Goal: Transaction & Acquisition: Purchase product/service

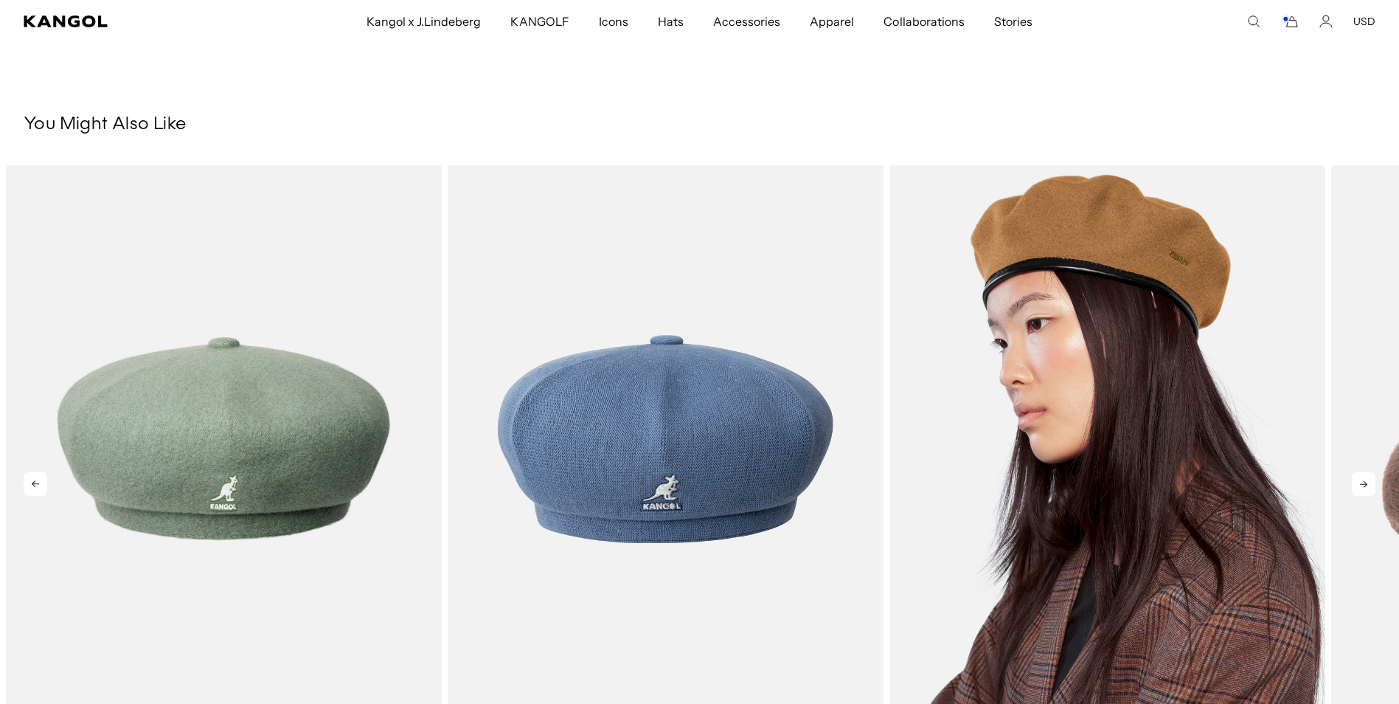
scroll to position [0, 304]
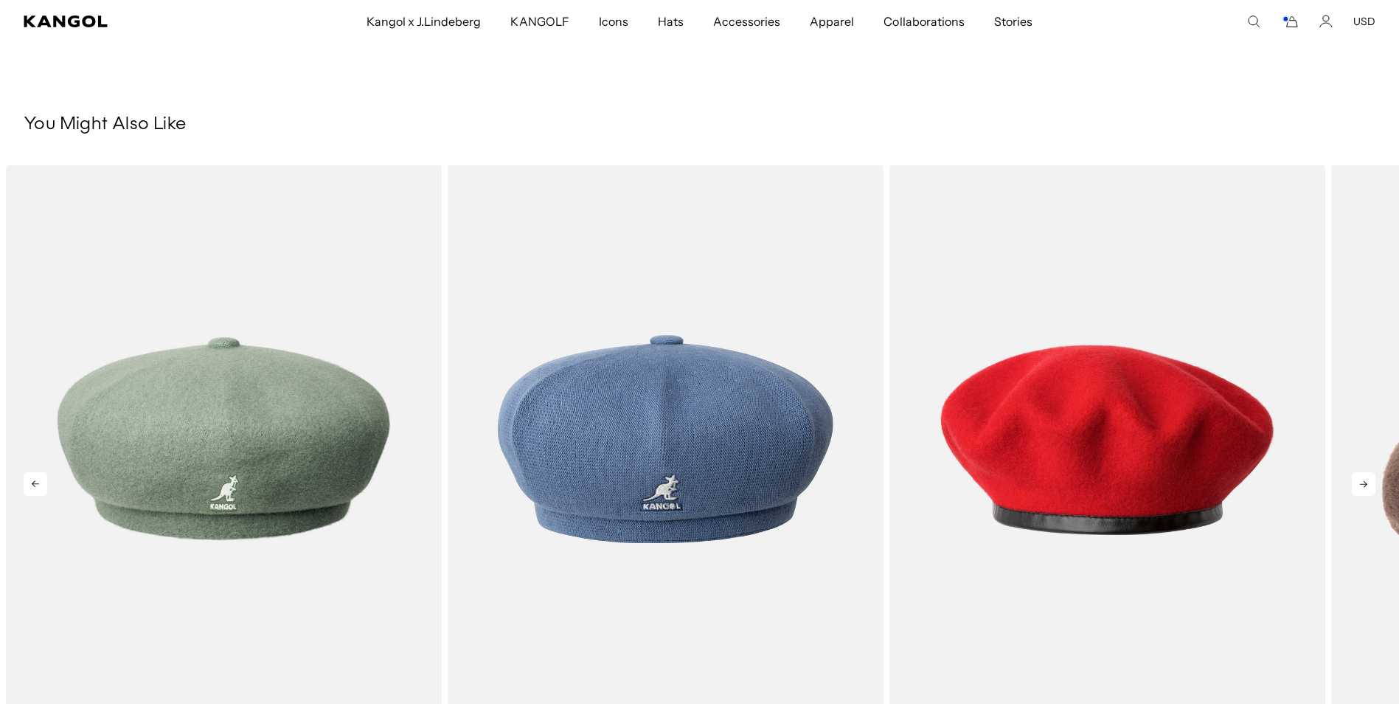
click at [1359, 472] on icon at bounding box center [1364, 484] width 24 height 24
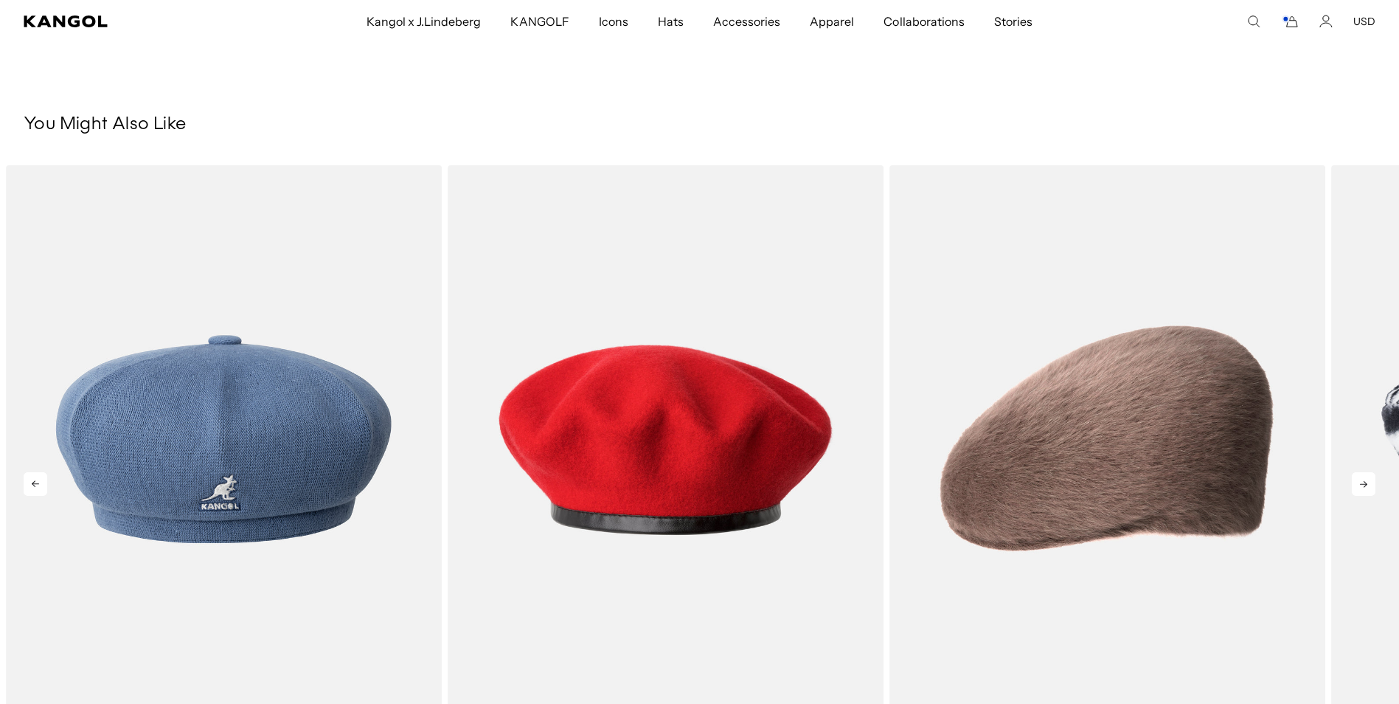
scroll to position [0, 0]
click at [1371, 472] on icon at bounding box center [1364, 484] width 24 height 24
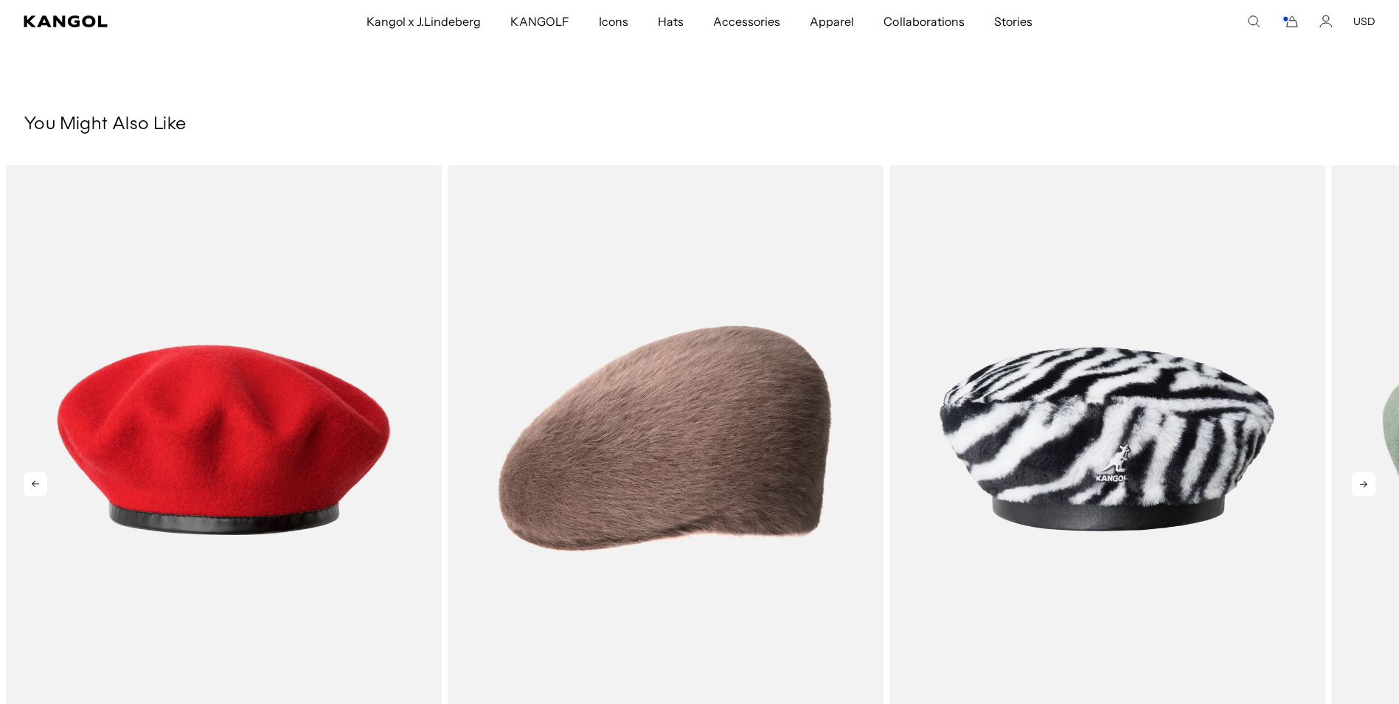
scroll to position [0, 304]
click at [1367, 472] on icon at bounding box center [1364, 484] width 24 height 24
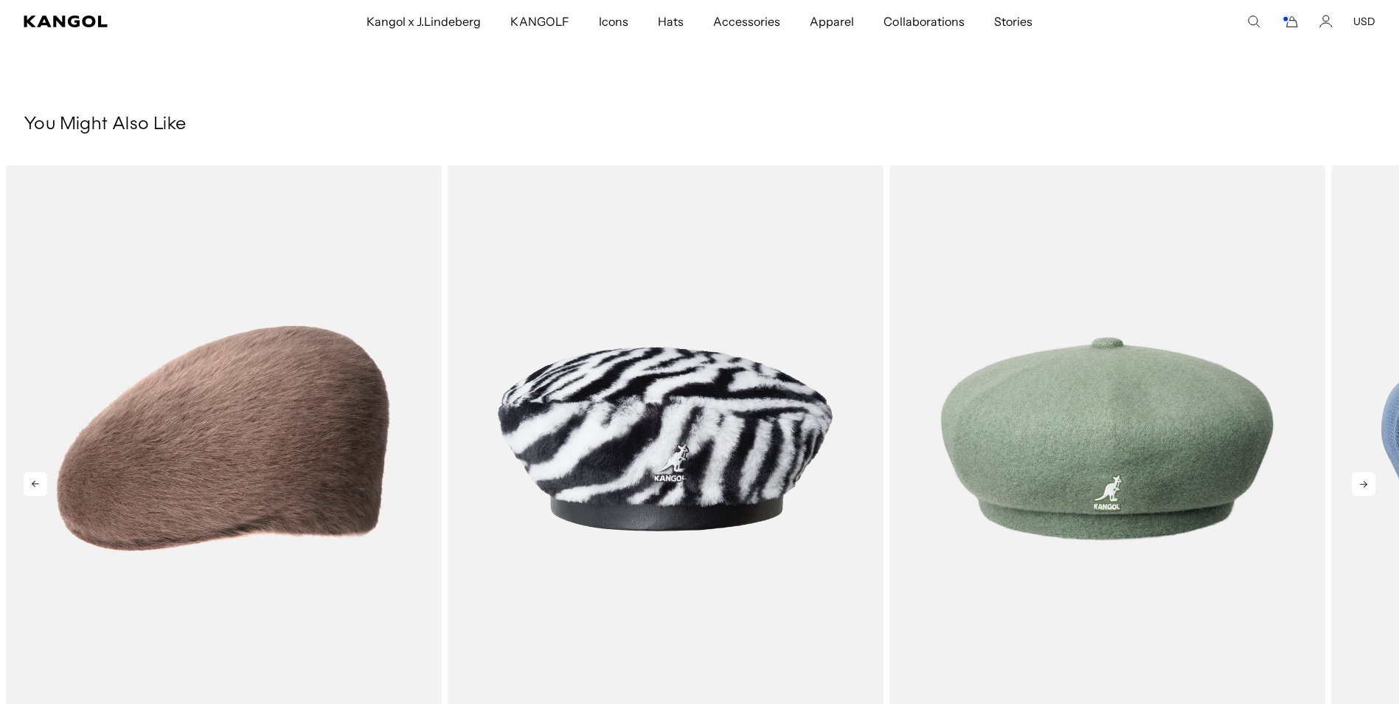
click at [1367, 481] on icon at bounding box center [1363, 484] width 7 height 7
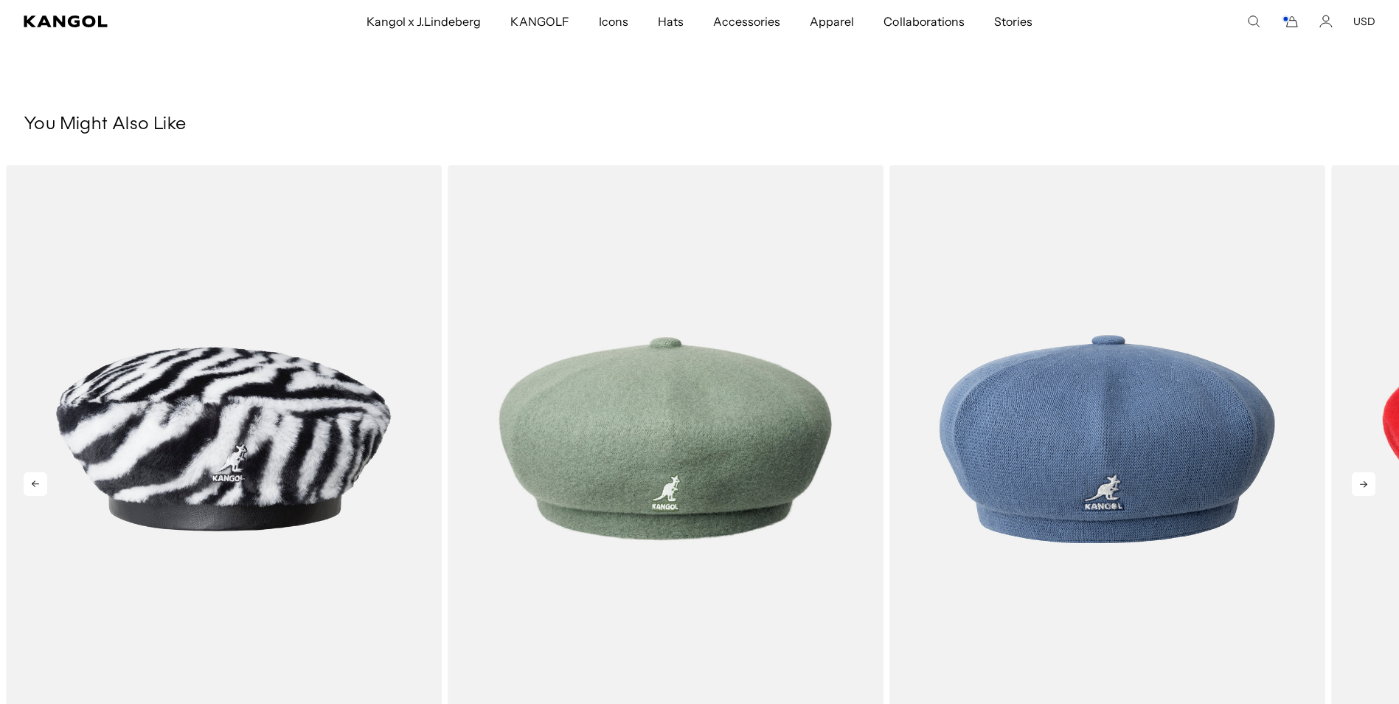
click at [1367, 481] on icon at bounding box center [1363, 484] width 7 height 7
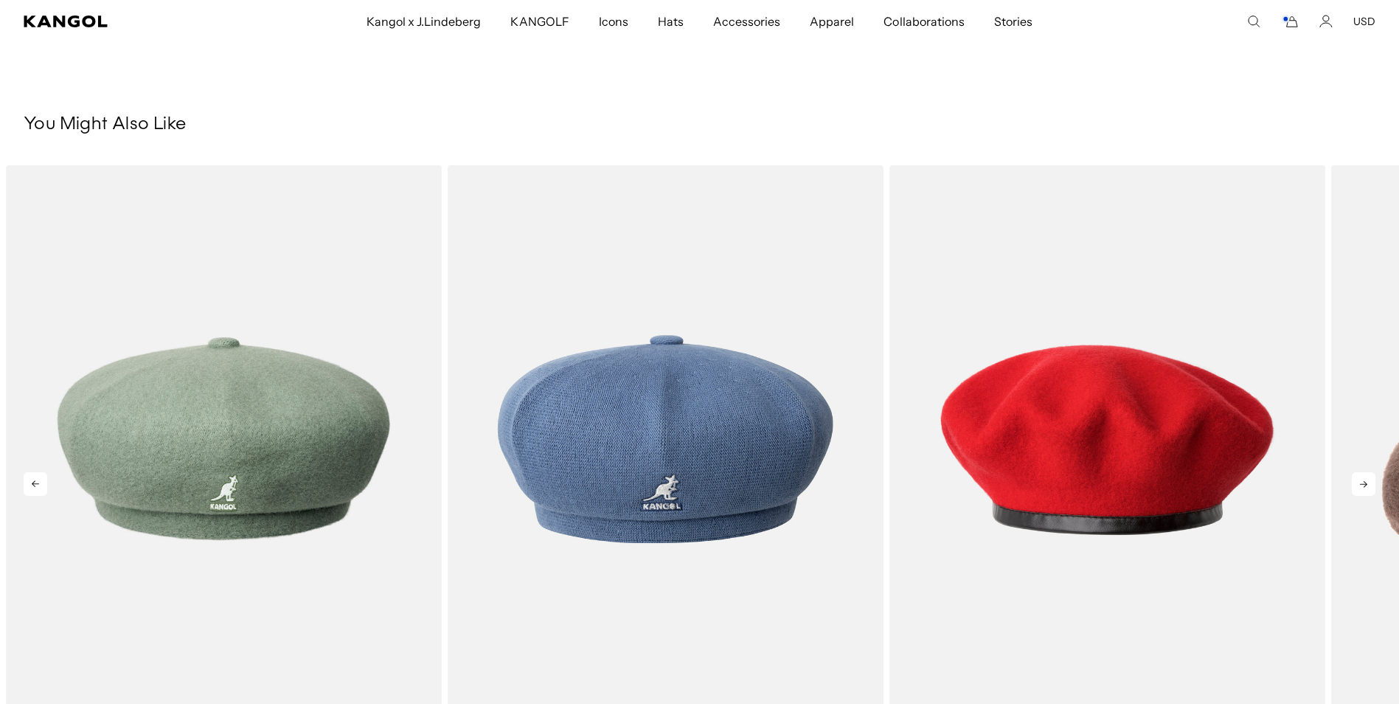
scroll to position [0, 0]
click at [1367, 481] on icon at bounding box center [1363, 484] width 7 height 7
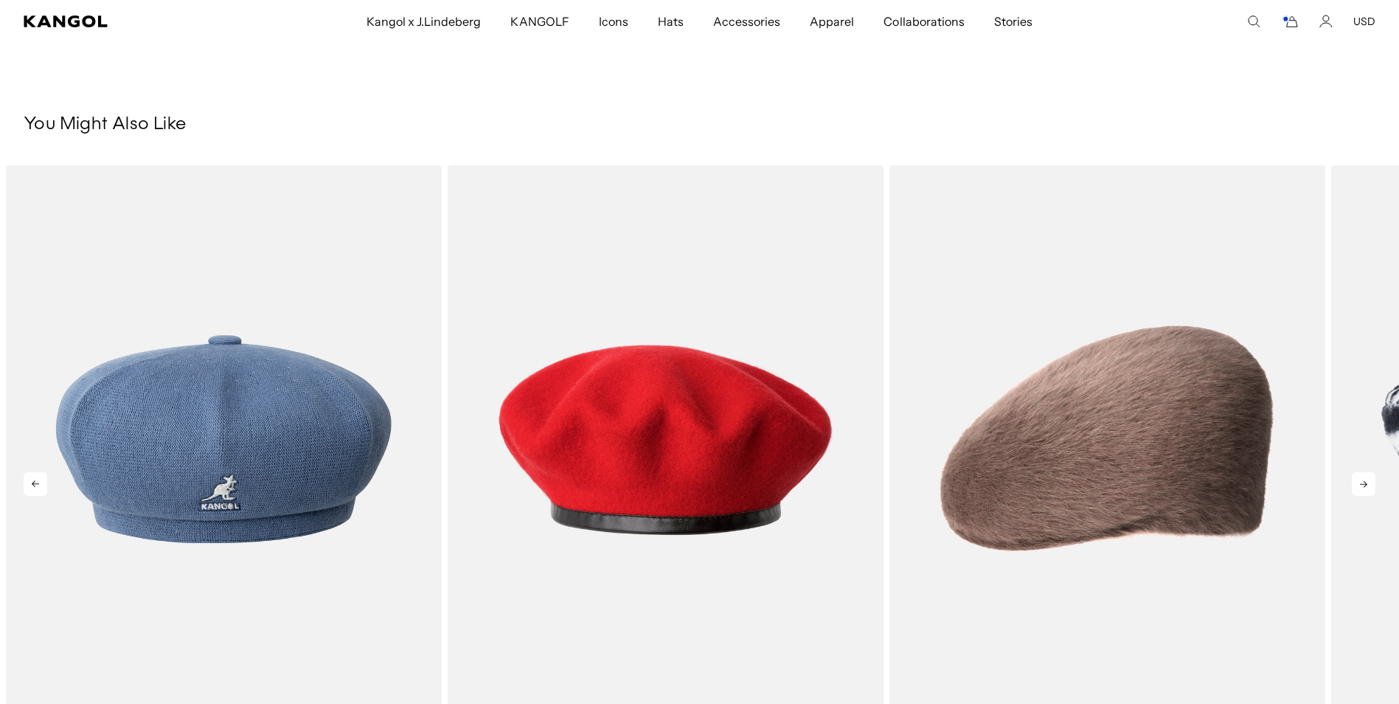
click at [1368, 472] on icon at bounding box center [1364, 484] width 24 height 24
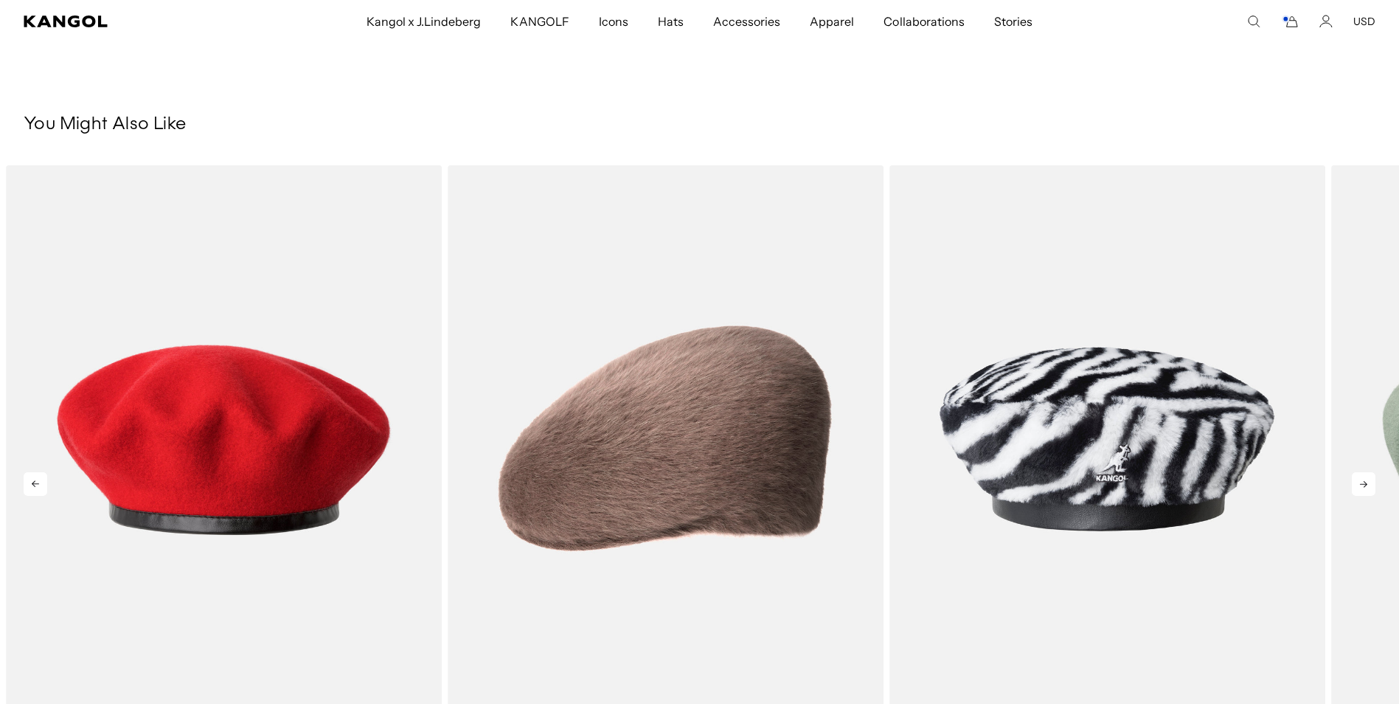
scroll to position [0, 304]
click at [1368, 472] on icon at bounding box center [1364, 484] width 24 height 24
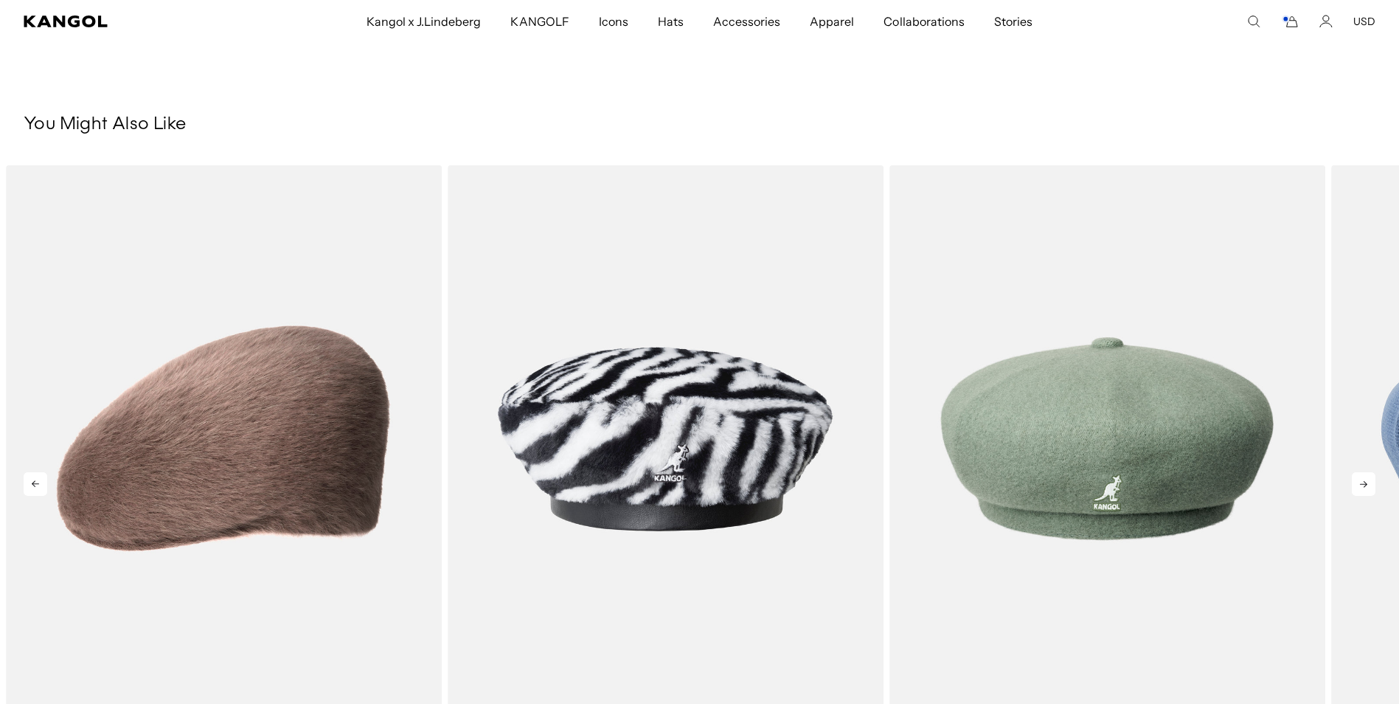
click at [1368, 472] on icon at bounding box center [1364, 484] width 24 height 24
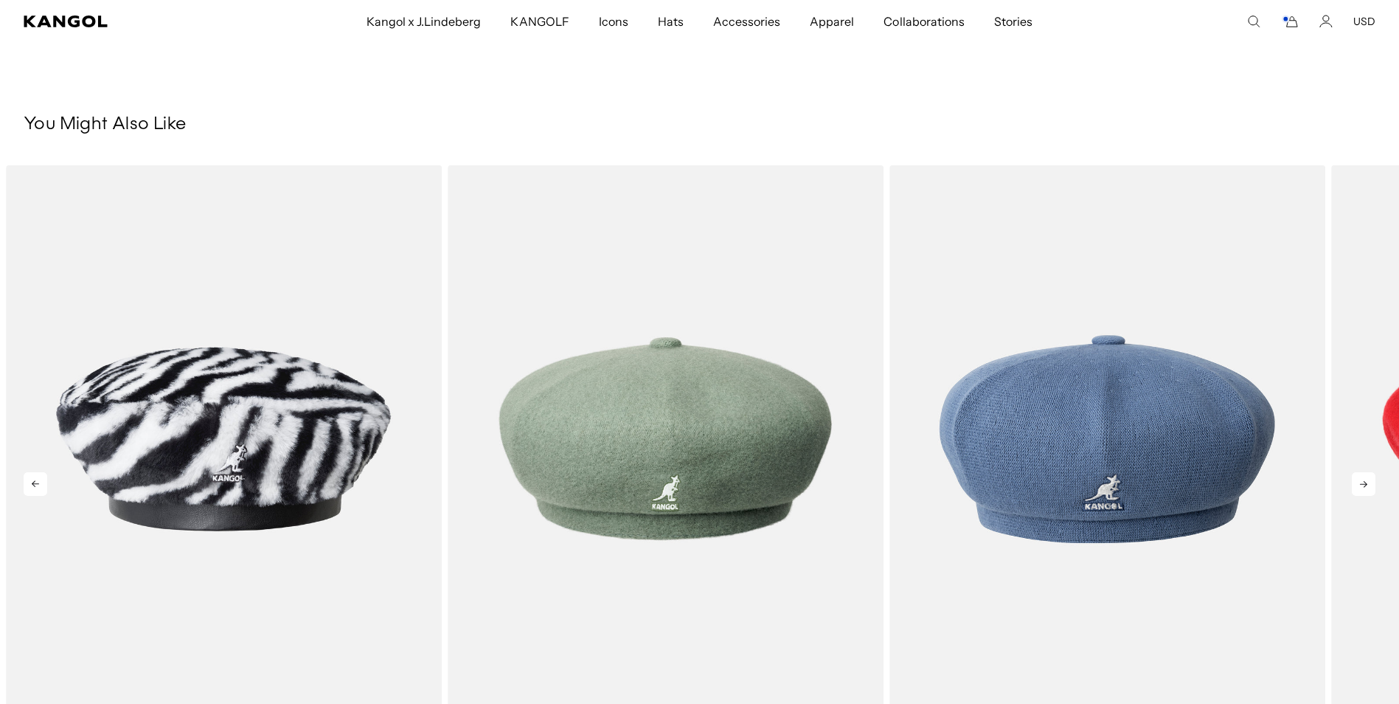
click at [1368, 472] on icon at bounding box center [1364, 484] width 24 height 24
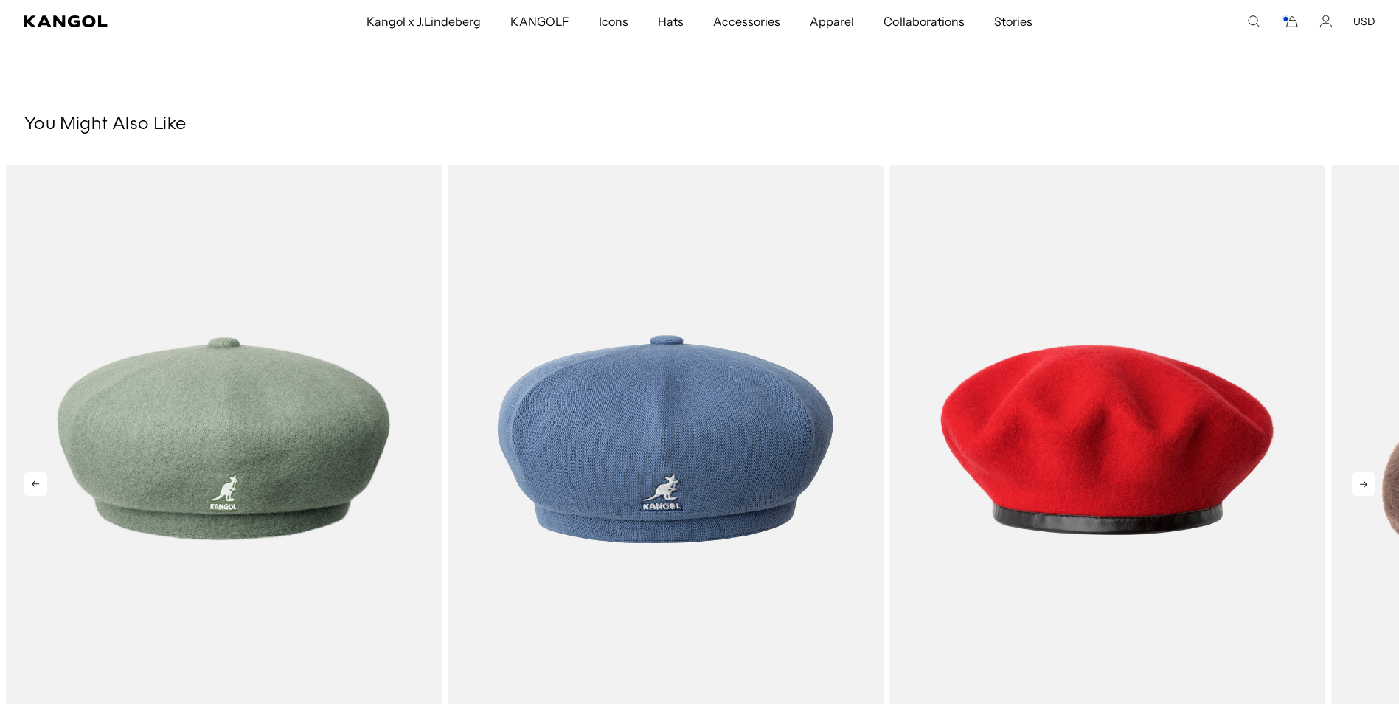
scroll to position [0, 0]
click at [1368, 472] on icon at bounding box center [1364, 484] width 24 height 24
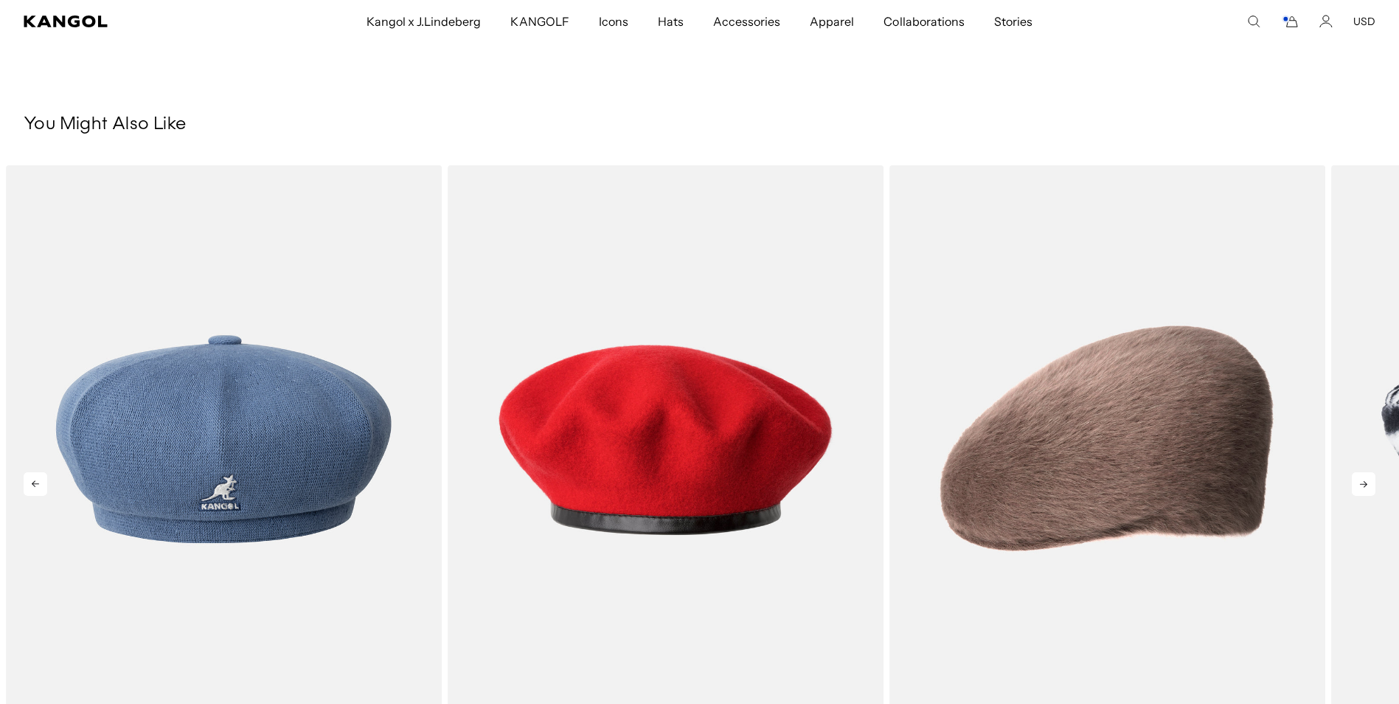
click at [1368, 472] on icon at bounding box center [1364, 484] width 24 height 24
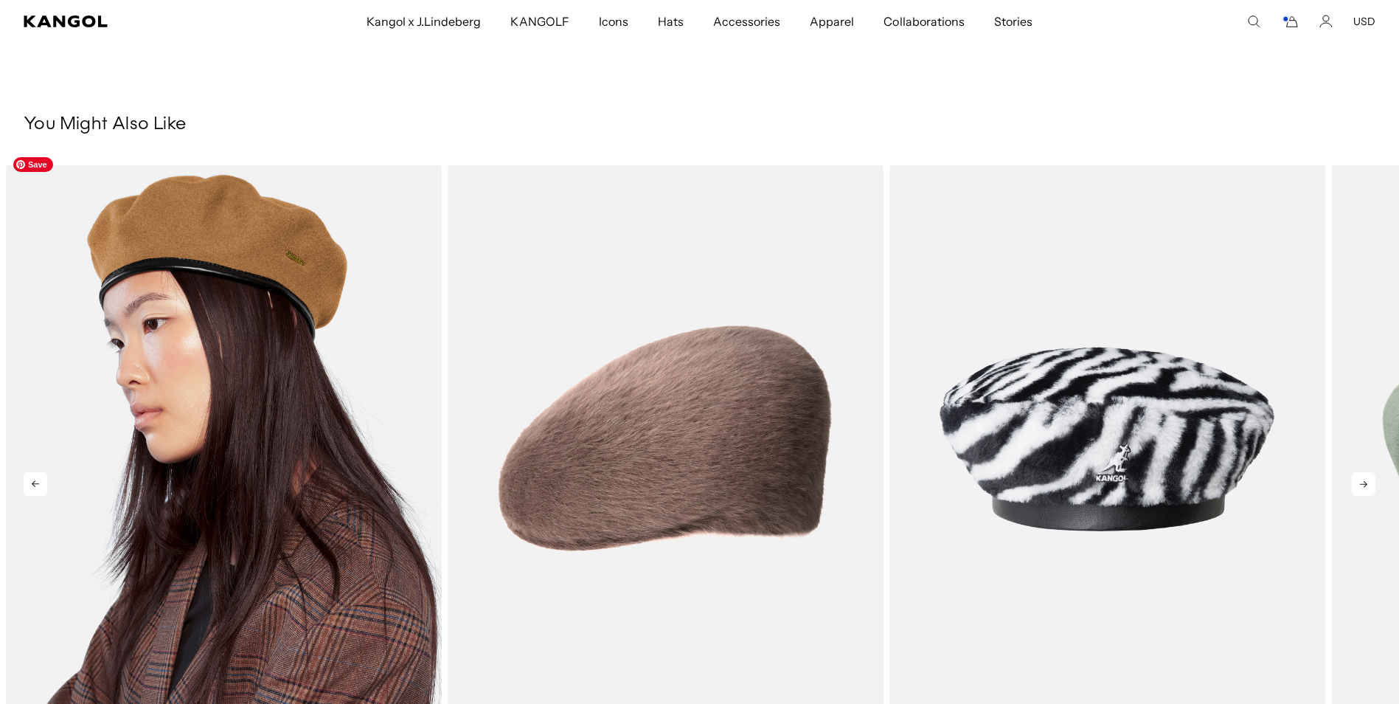
scroll to position [0, 304]
click at [217, 224] on img "3 of 5" at bounding box center [224, 438] width 436 height 547
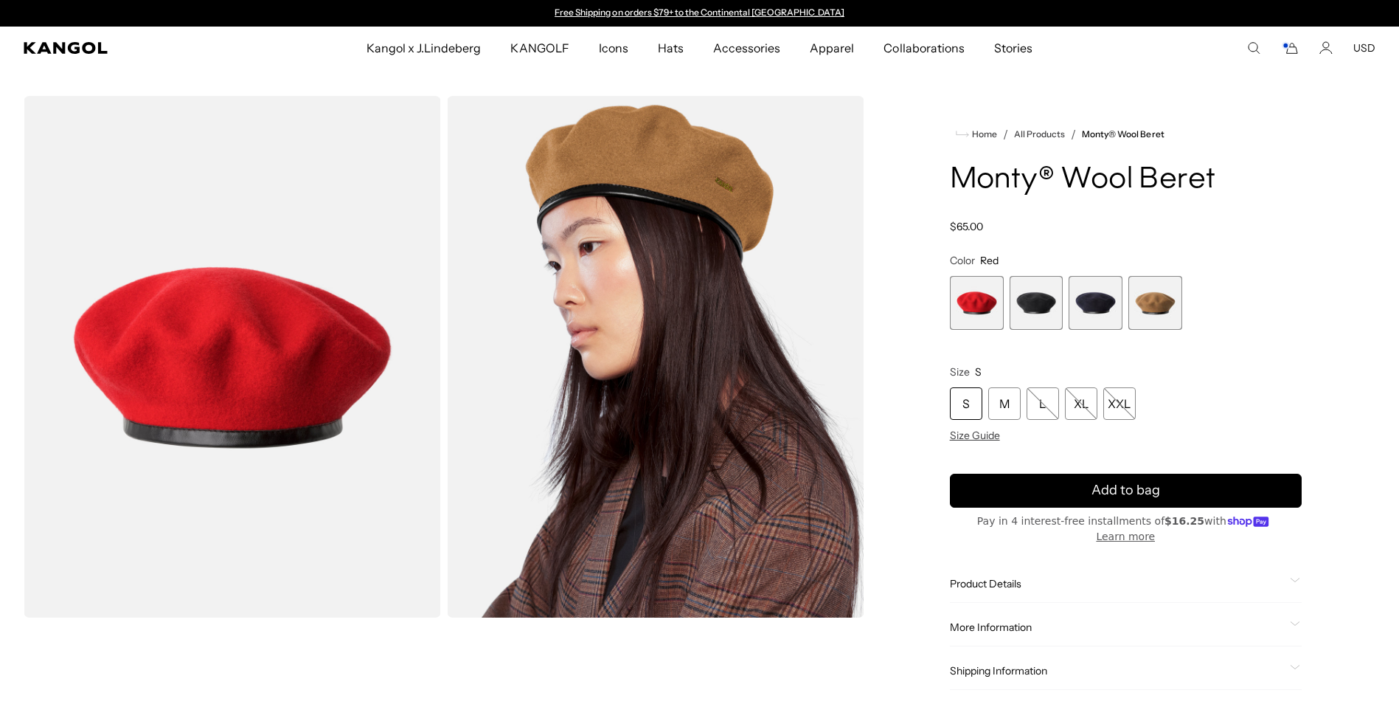
click at [1154, 293] on span "4 of 4" at bounding box center [1156, 303] width 54 height 54
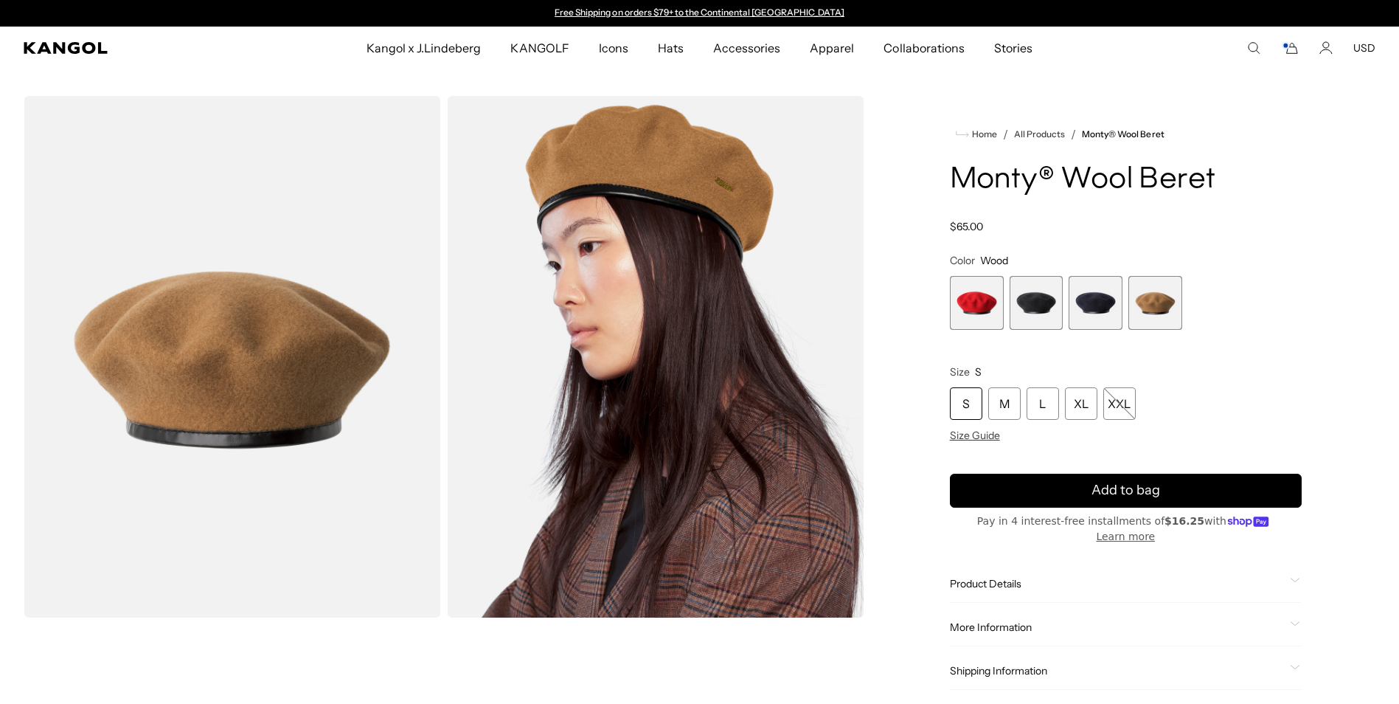
click at [1095, 302] on span "3 of 4" at bounding box center [1096, 303] width 54 height 54
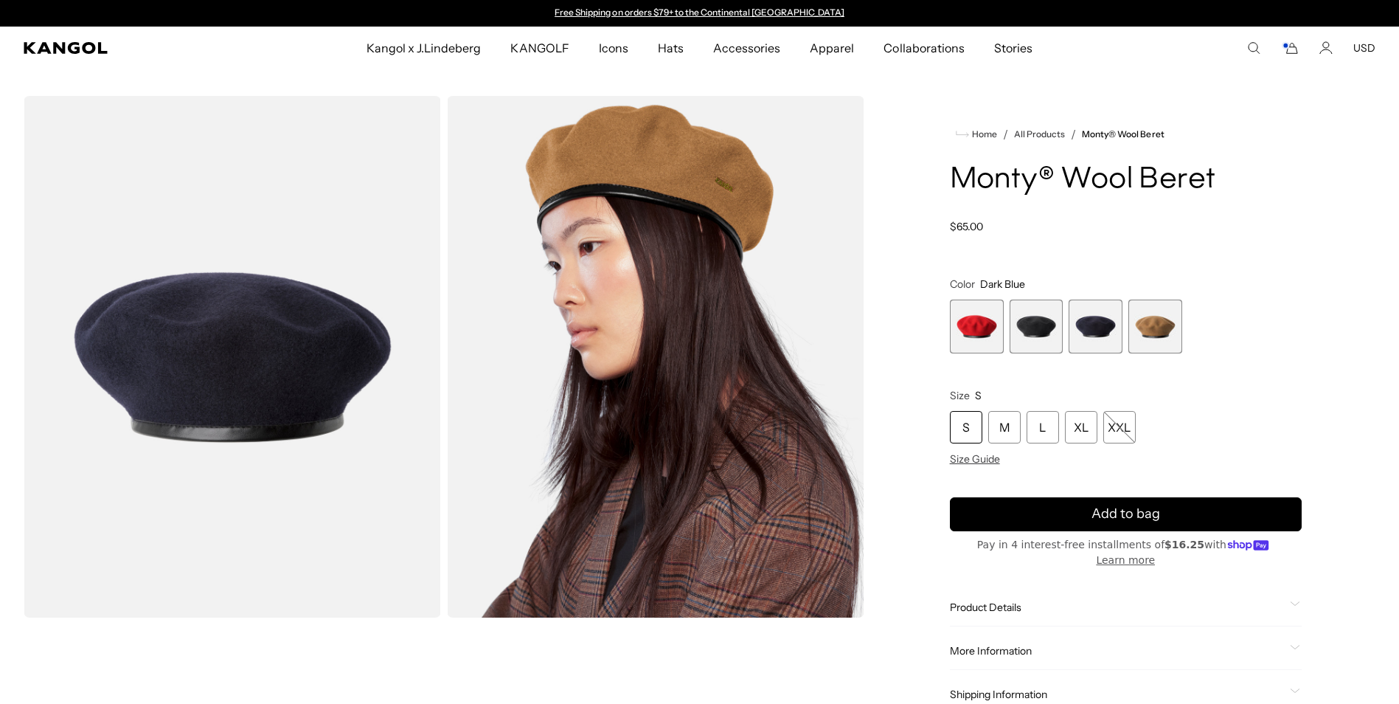
click at [1095, 353] on span "3 of 4" at bounding box center [1096, 326] width 54 height 54
click at [1079, 443] on div "XL" at bounding box center [1081, 427] width 32 height 32
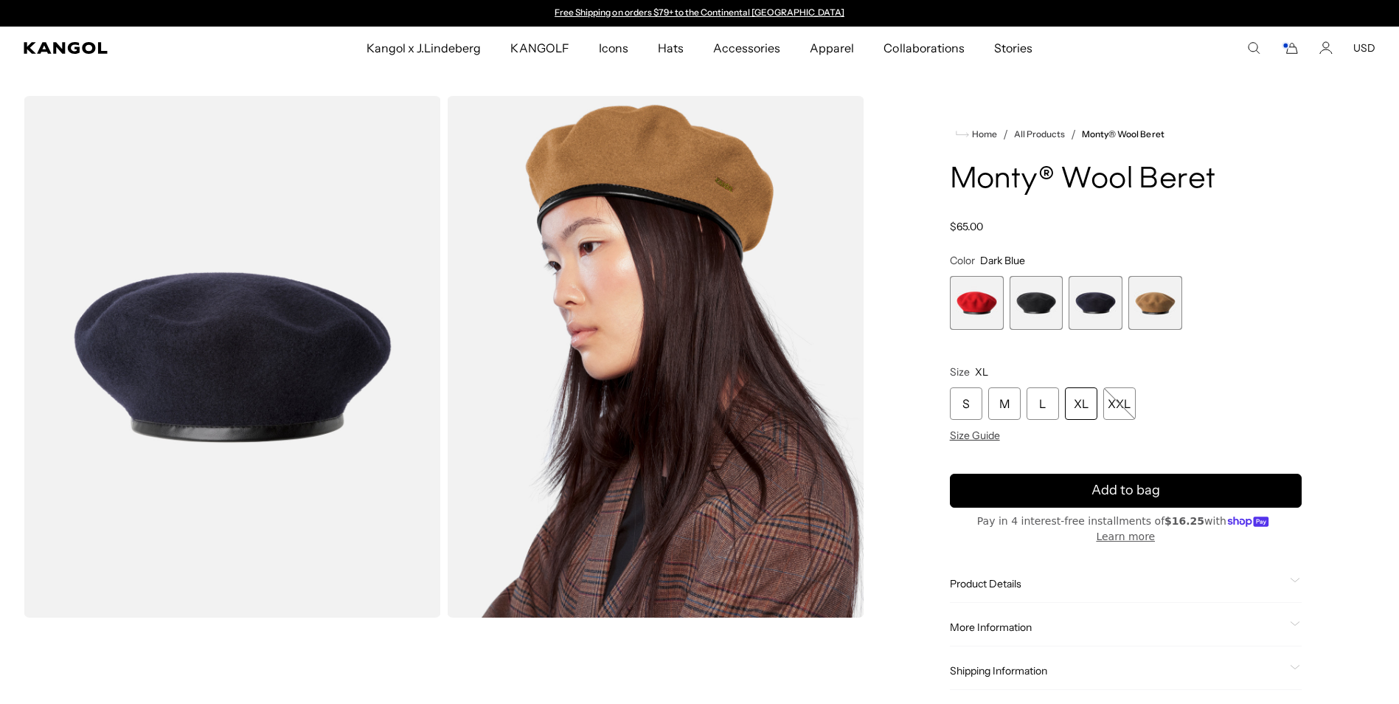
click at [1083, 403] on div "XL" at bounding box center [1081, 403] width 32 height 32
click at [1080, 401] on div "XL" at bounding box center [1081, 403] width 32 height 32
click at [1076, 400] on div "XL" at bounding box center [1081, 403] width 32 height 32
click at [1075, 400] on div "XL" at bounding box center [1081, 403] width 32 height 32
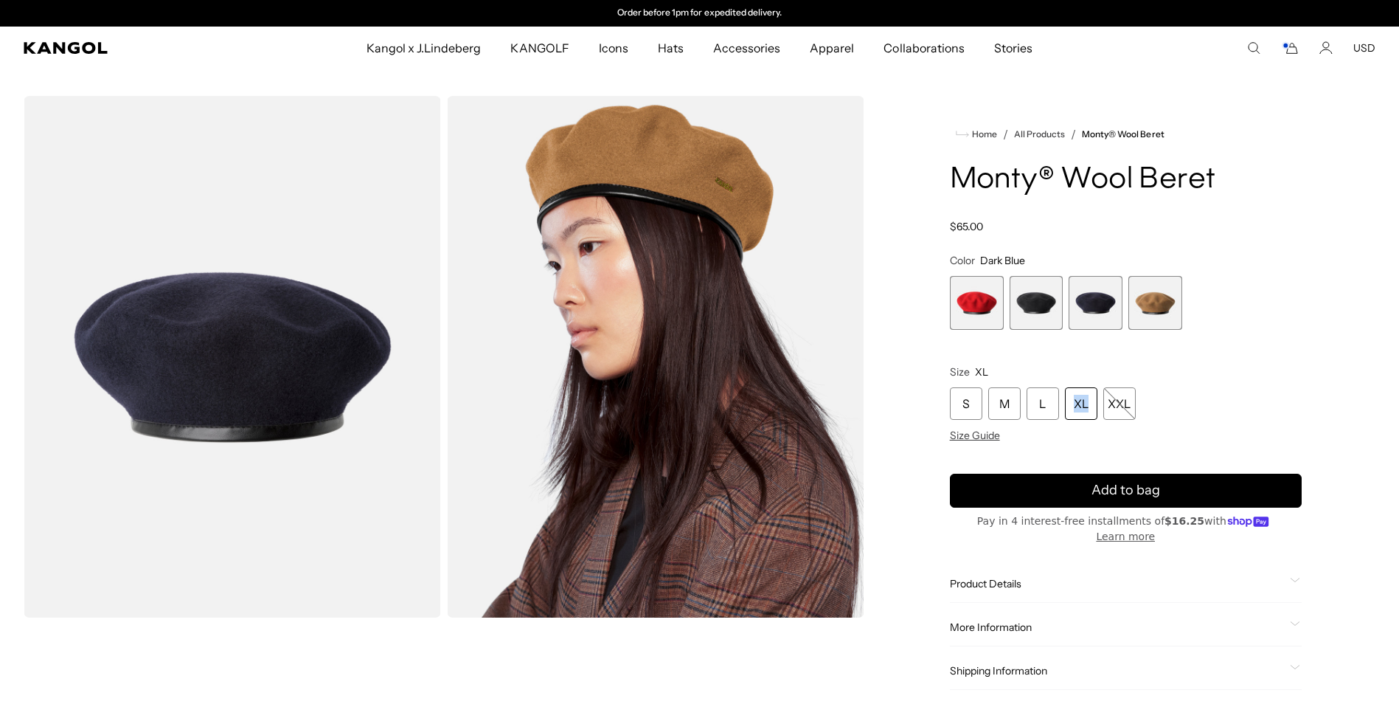
drag, startPoint x: 1075, startPoint y: 400, endPoint x: 1226, endPoint y: 230, distance: 226.8
click at [1220, 228] on div "Regular price $65.00 Regular price Sale price $65.00" at bounding box center [1126, 226] width 352 height 13
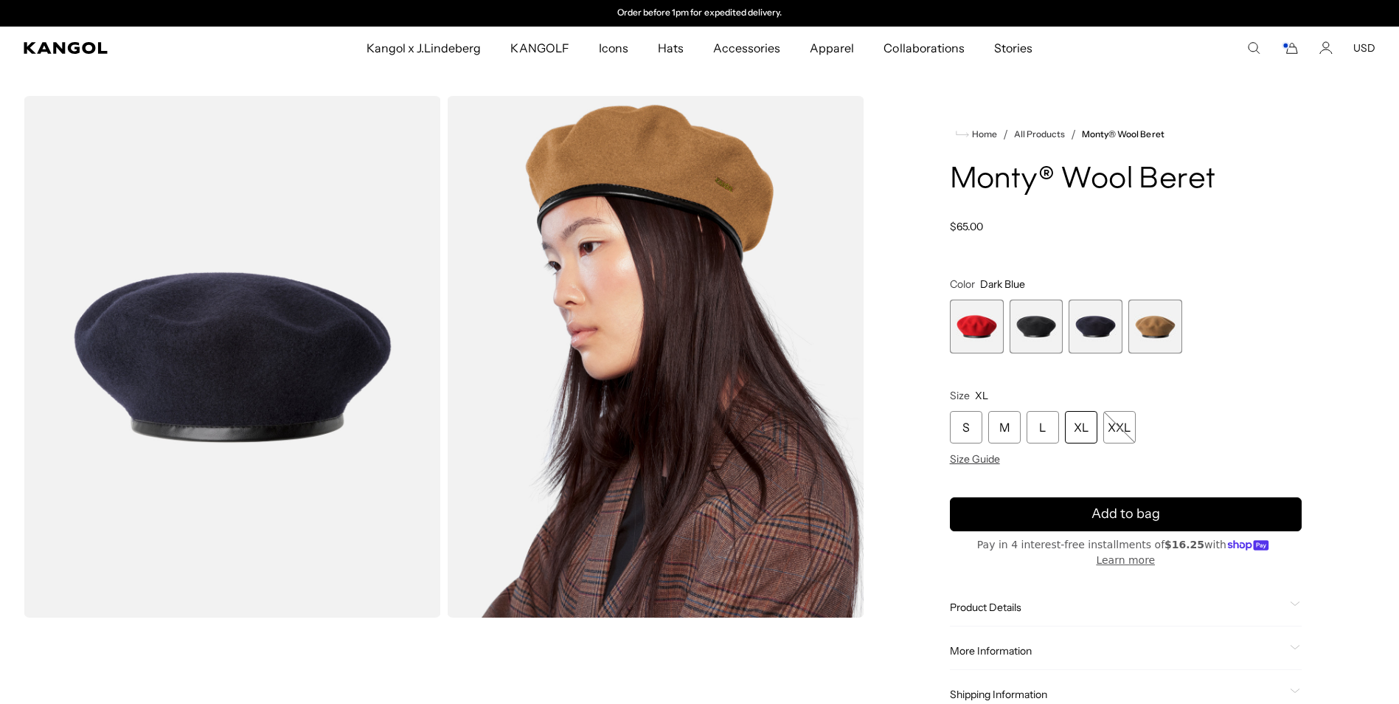
scroll to position [0, 0]
click at [1081, 443] on div "XL" at bounding box center [1081, 427] width 32 height 32
click at [1080, 443] on div "XL" at bounding box center [1081, 427] width 32 height 32
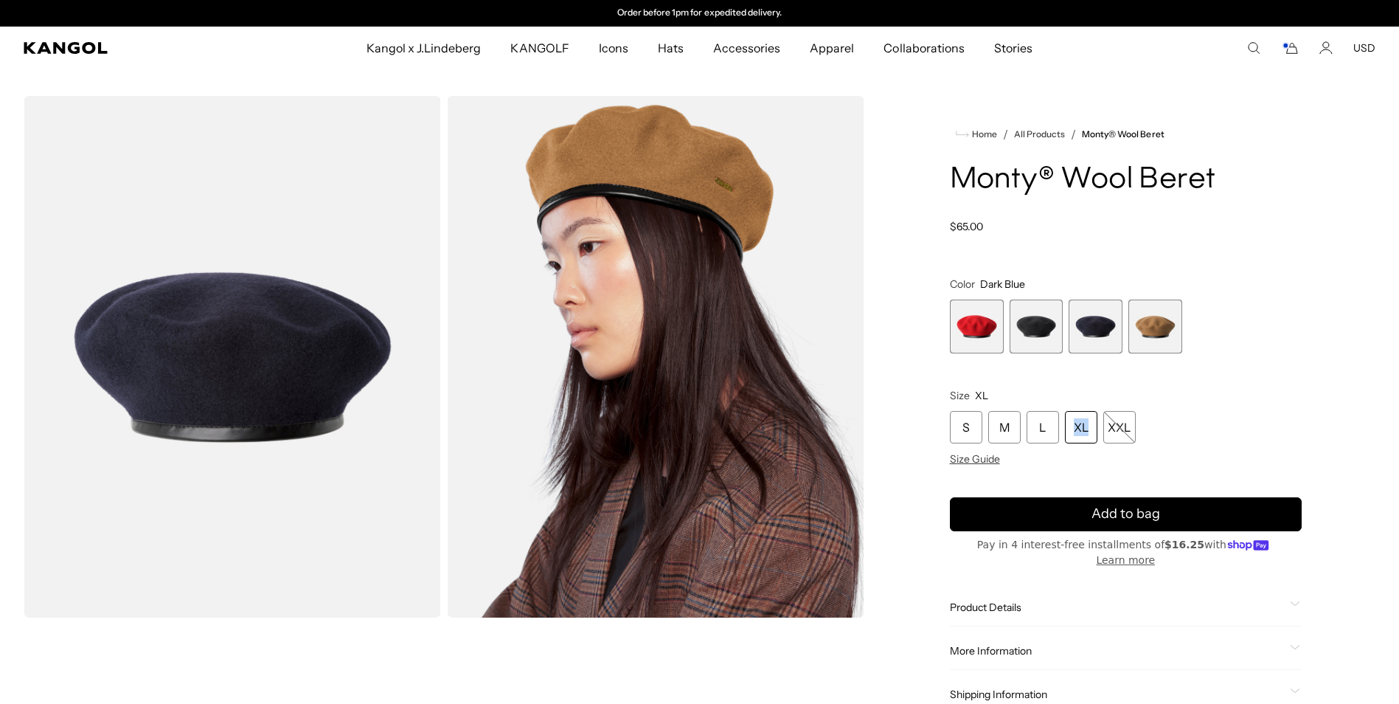
click at [1079, 443] on div "XL" at bounding box center [1081, 427] width 32 height 32
click at [1087, 353] on span "3 of 4" at bounding box center [1096, 326] width 54 height 54
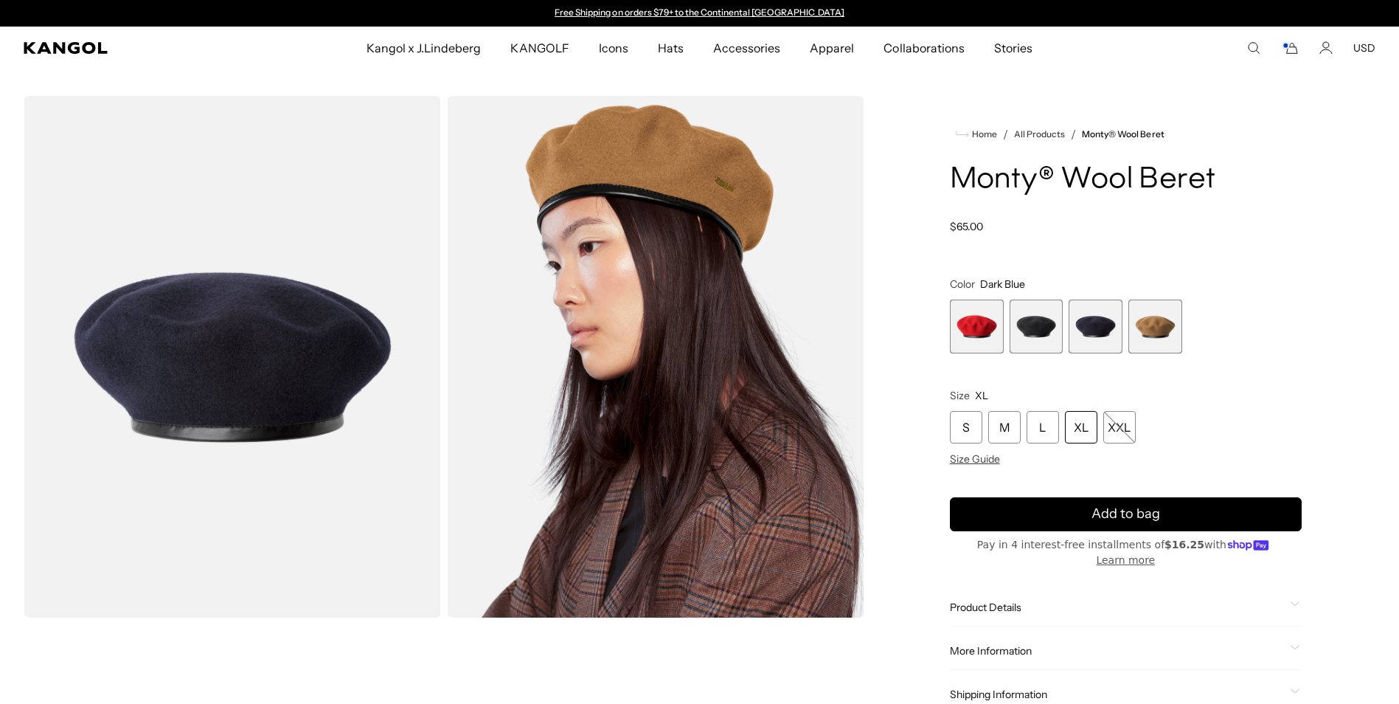
click at [1075, 443] on div "XL" at bounding box center [1081, 427] width 32 height 32
click at [1078, 443] on div "XL" at bounding box center [1081, 427] width 32 height 32
click at [1077, 443] on div "XL" at bounding box center [1081, 427] width 32 height 32
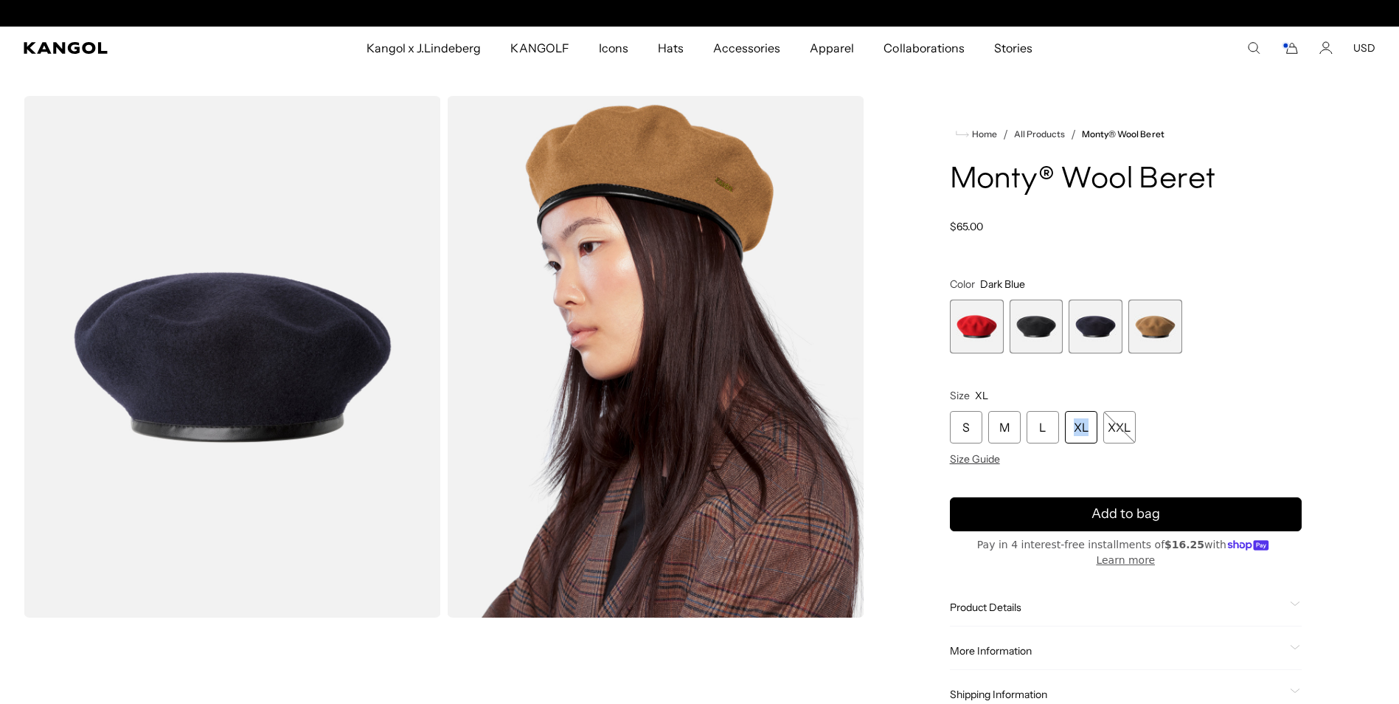
scroll to position [0, 0]
click at [1076, 443] on div "XL" at bounding box center [1081, 427] width 32 height 32
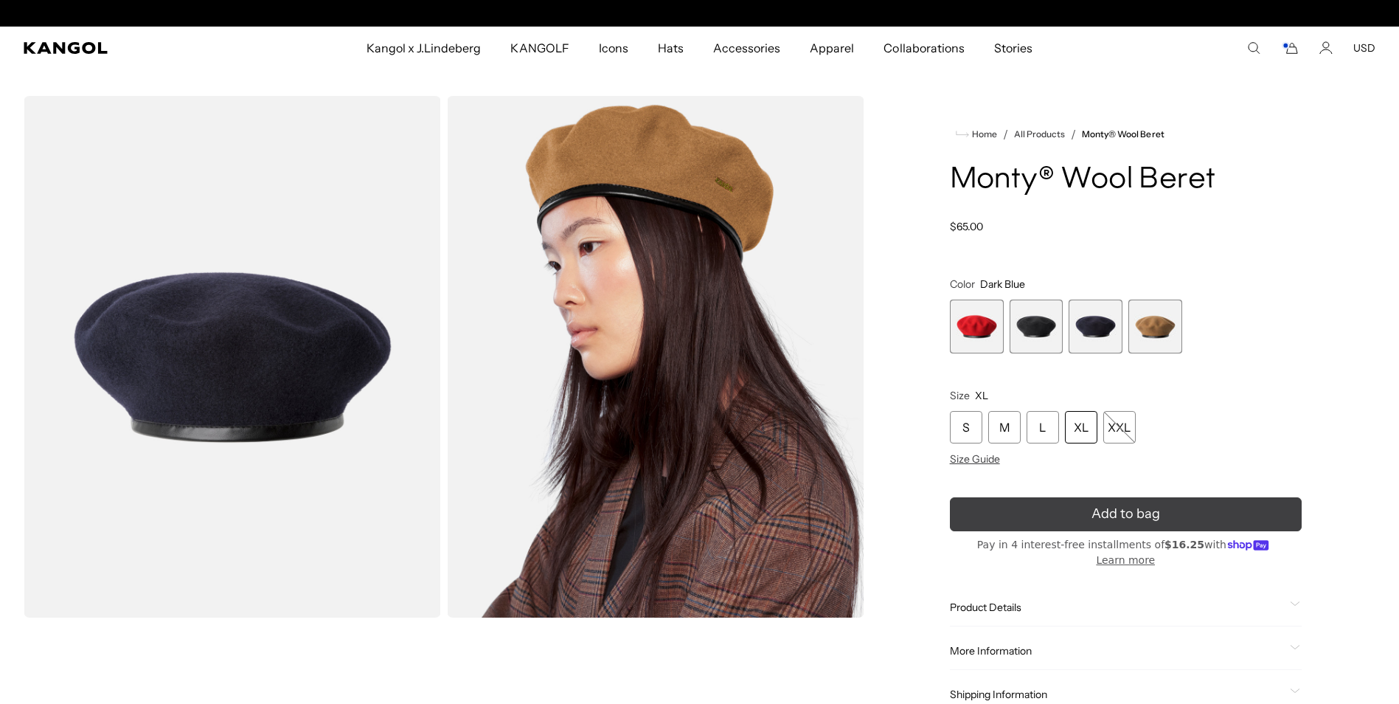
click at [1106, 524] on span "Add to bag" at bounding box center [1126, 514] width 69 height 20
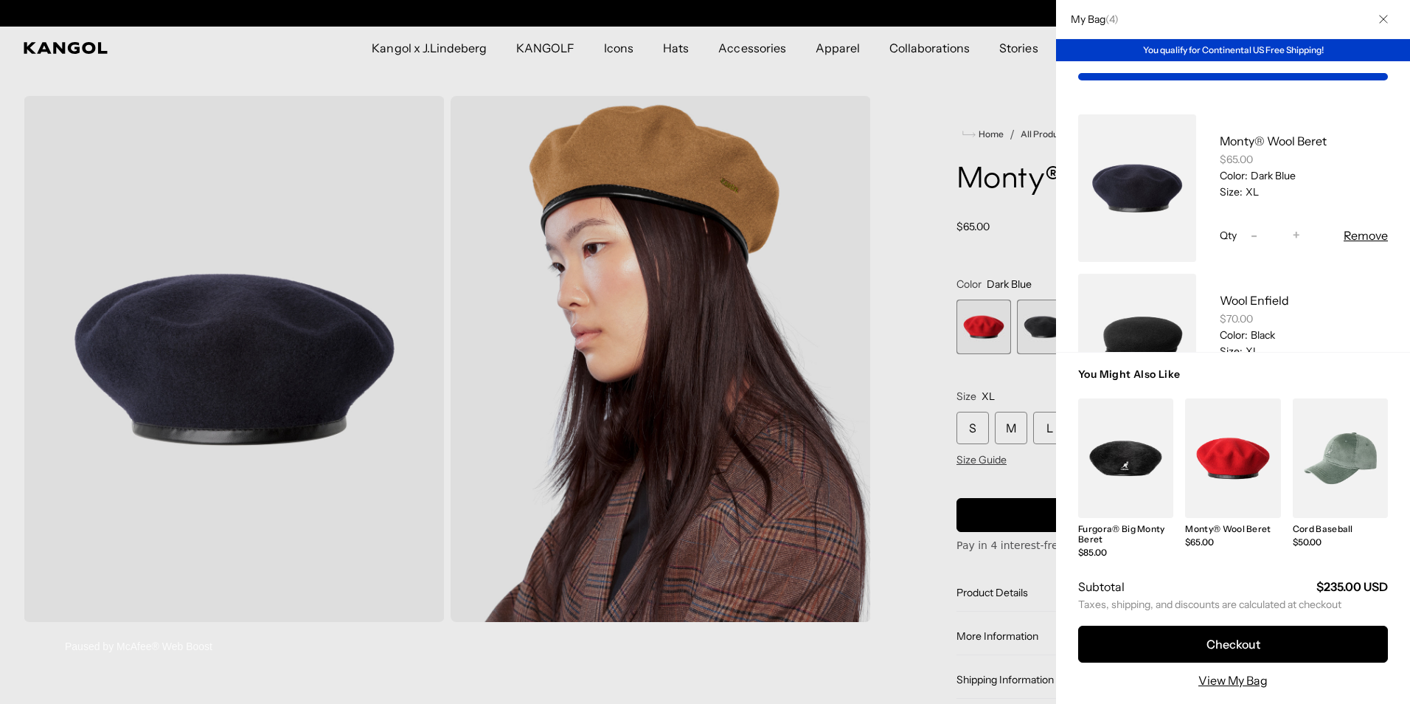
scroll to position [0, 304]
click at [1227, 679] on link "View My Bag" at bounding box center [1233, 680] width 69 height 18
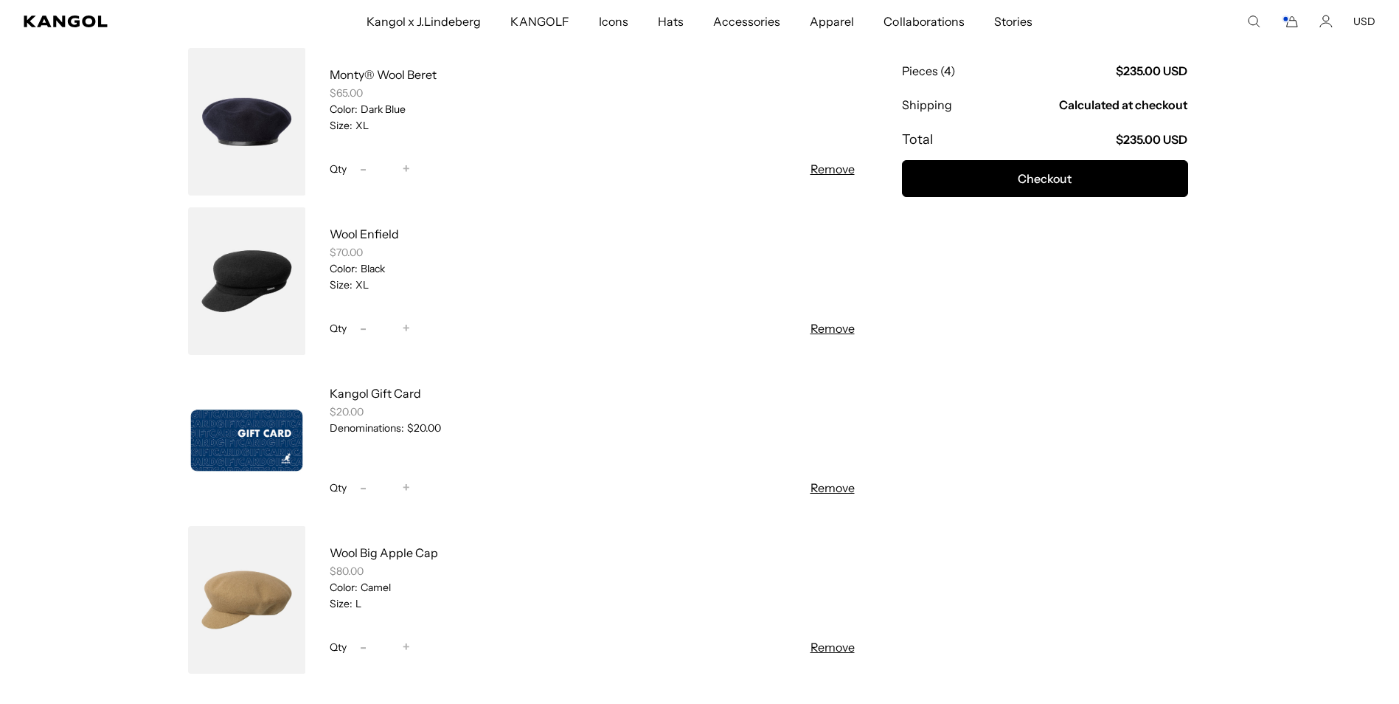
scroll to position [0, 304]
click at [820, 328] on button "Remove" at bounding box center [833, 328] width 44 height 18
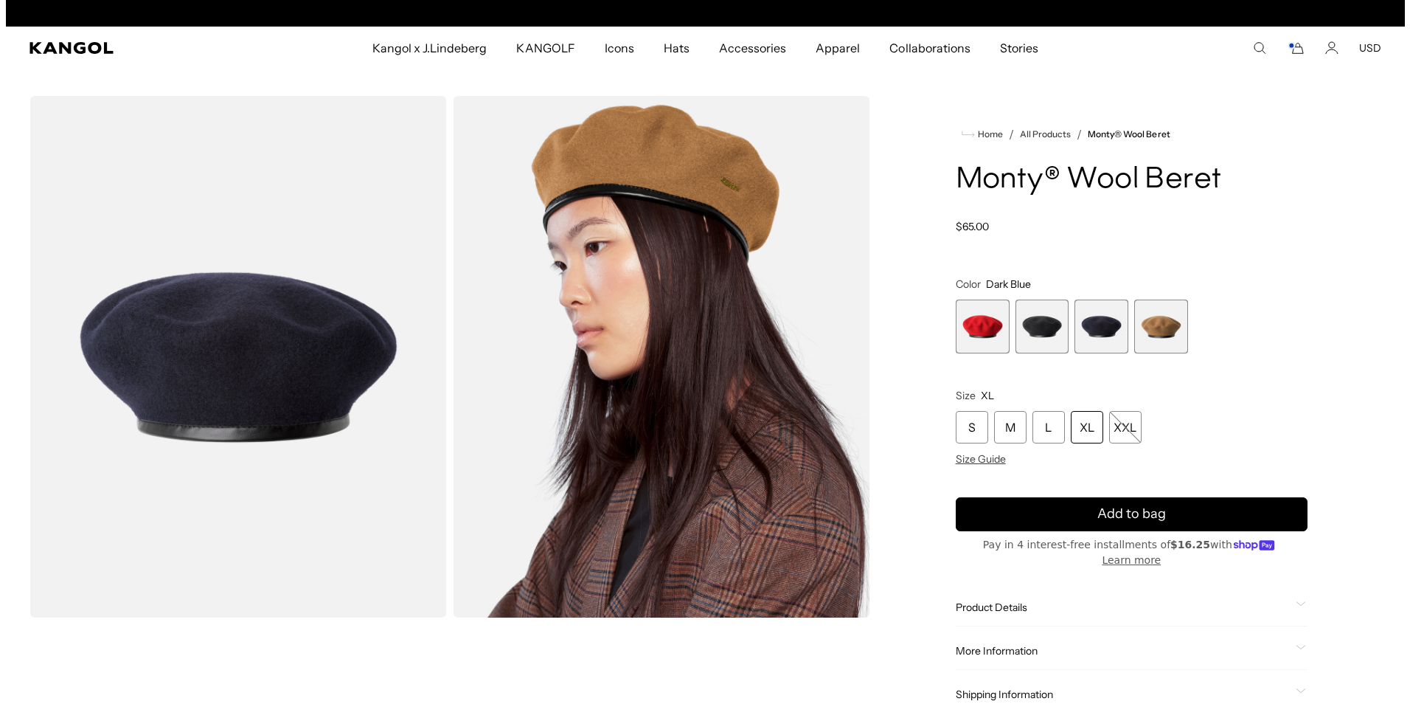
scroll to position [0, 304]
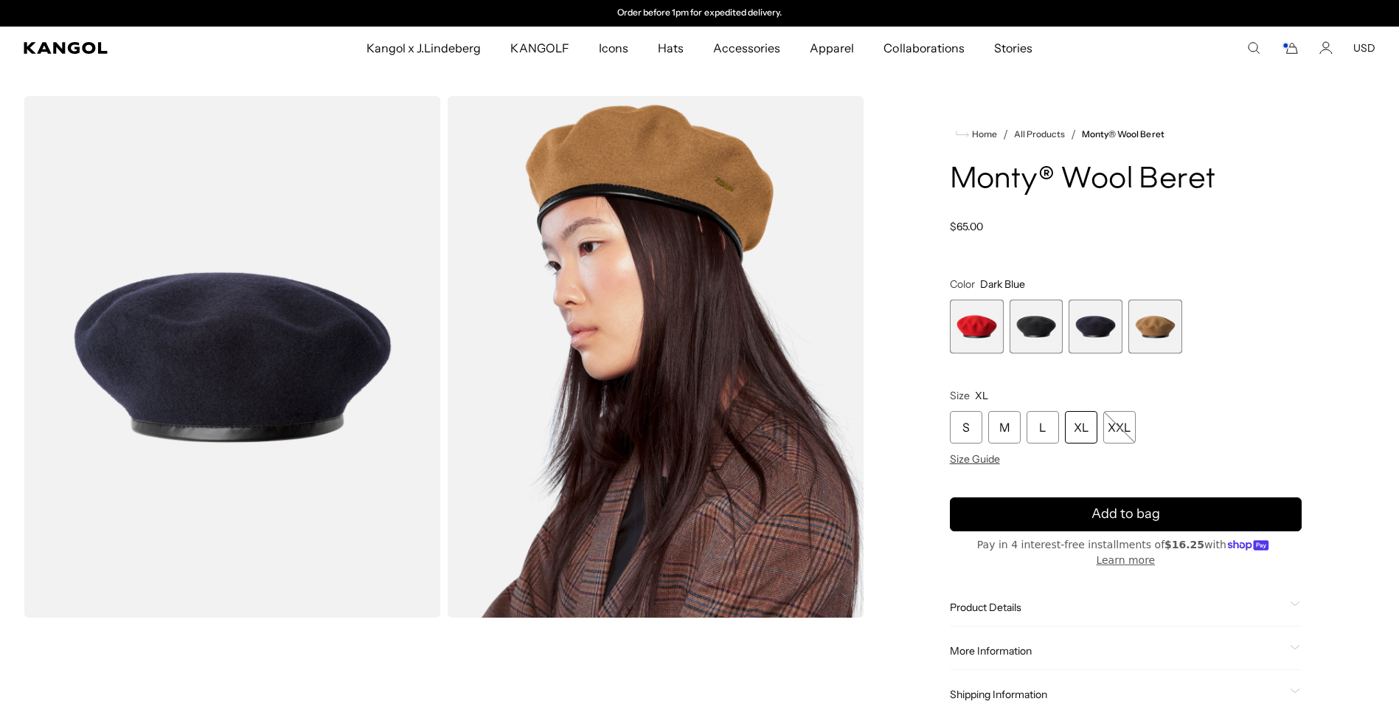
click at [1294, 49] on icon "Cart" at bounding box center [1290, 47] width 18 height 13
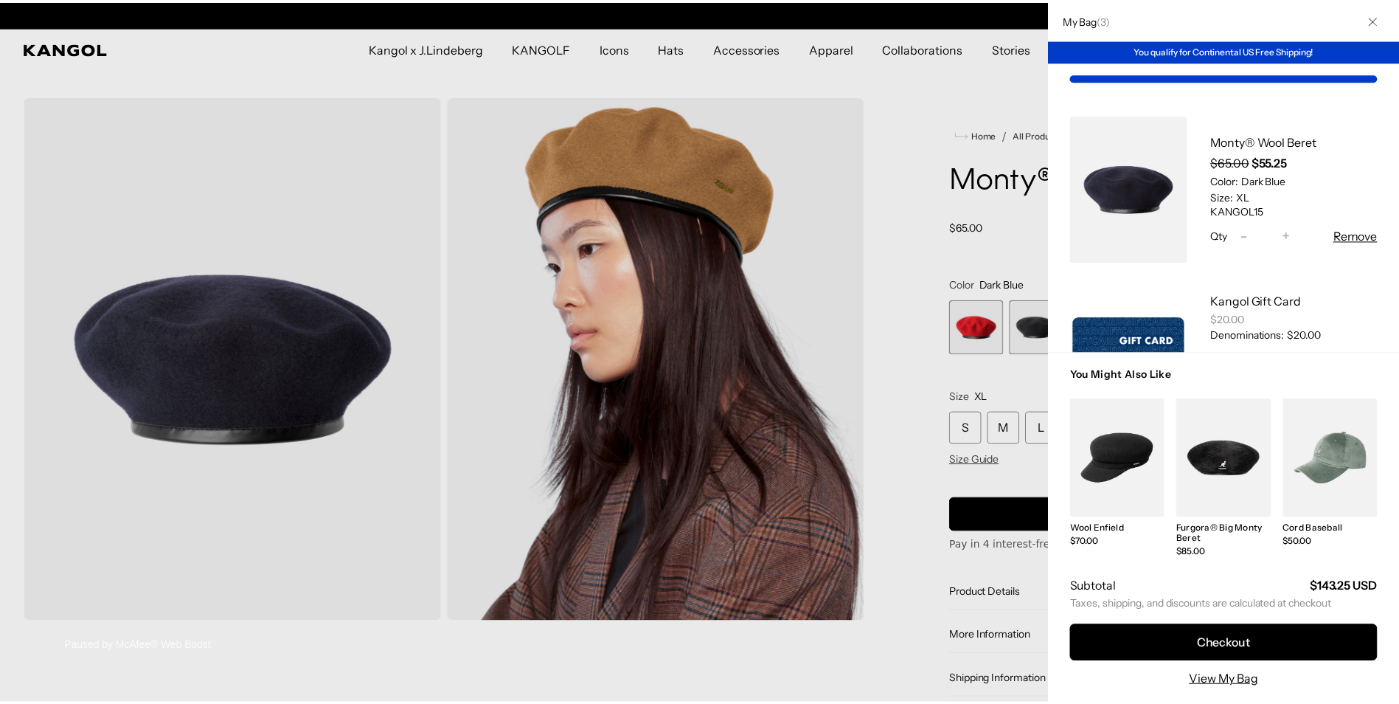
scroll to position [0, 0]
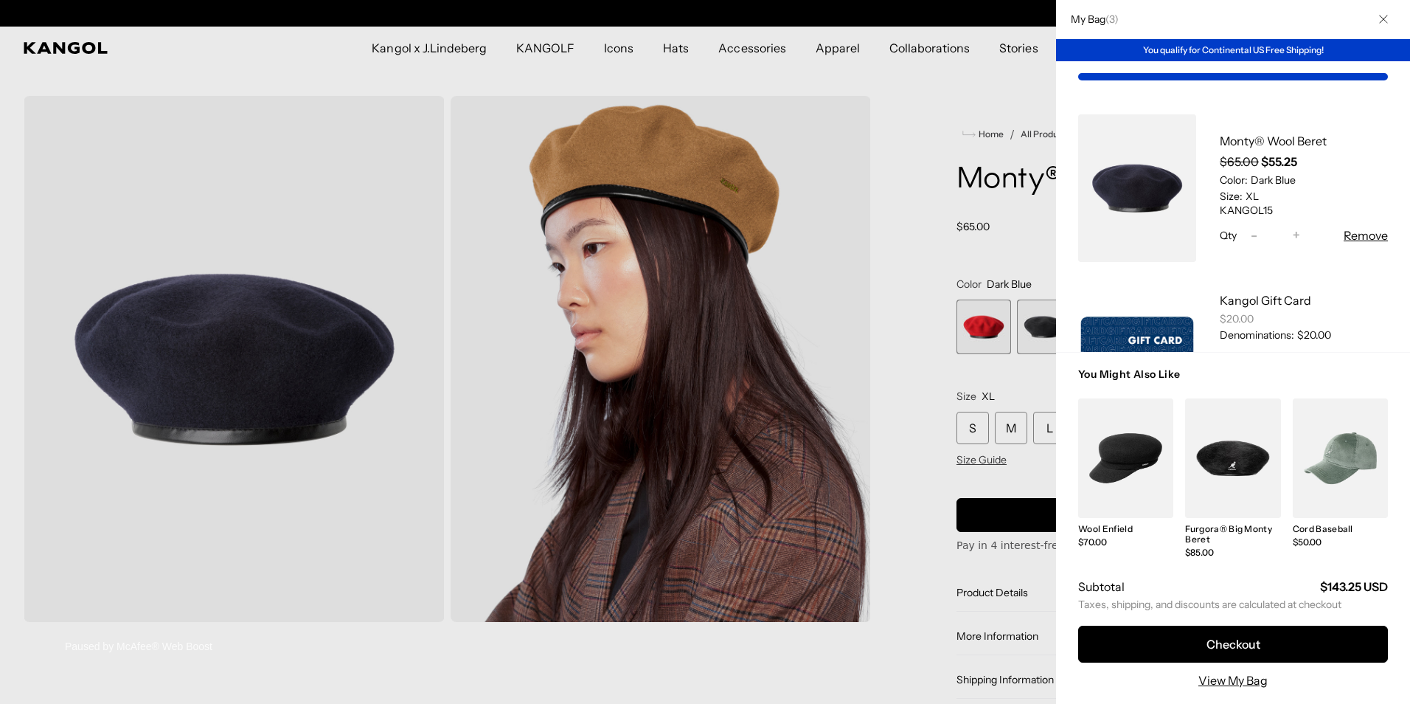
click at [912, 105] on div at bounding box center [705, 352] width 1410 height 704
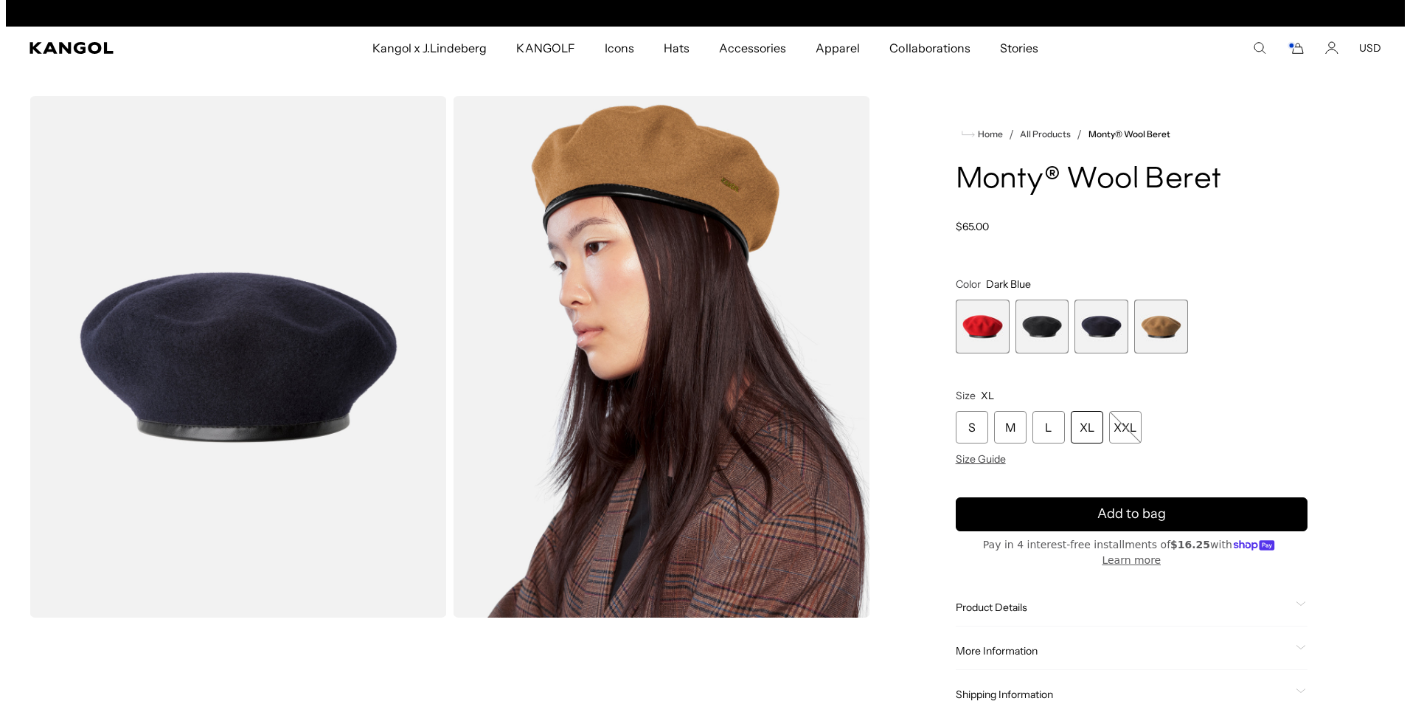
scroll to position [0, 304]
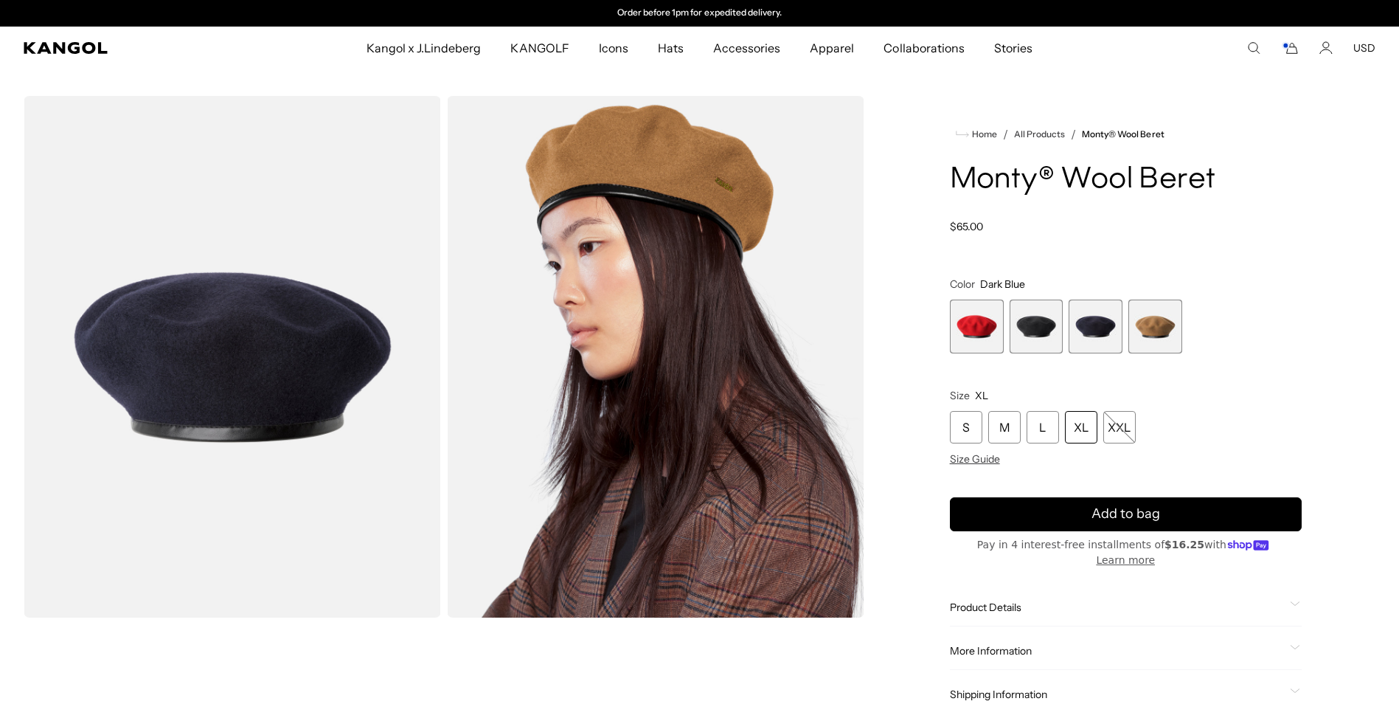
click at [1255, 46] on icon "Search here" at bounding box center [1253, 47] width 13 height 13
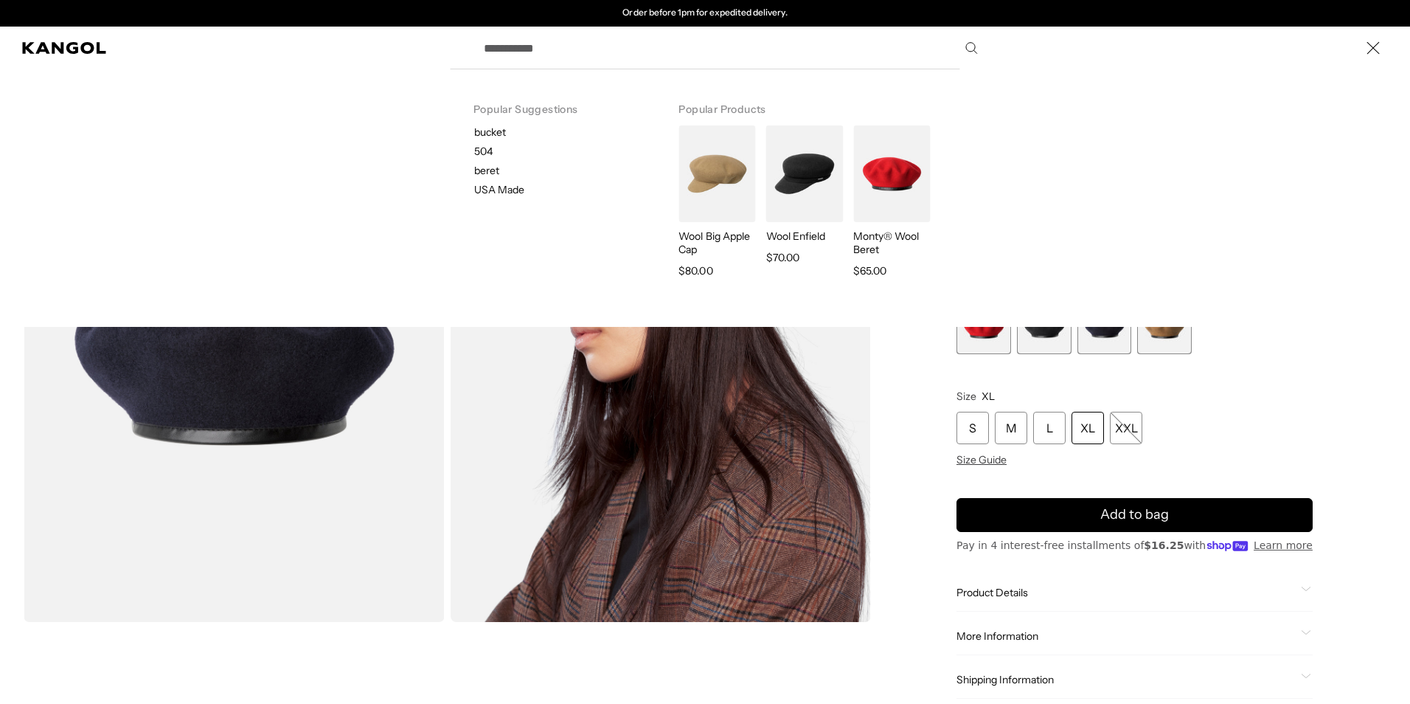
click at [483, 42] on input "Search here" at bounding box center [730, 48] width 510 height 37
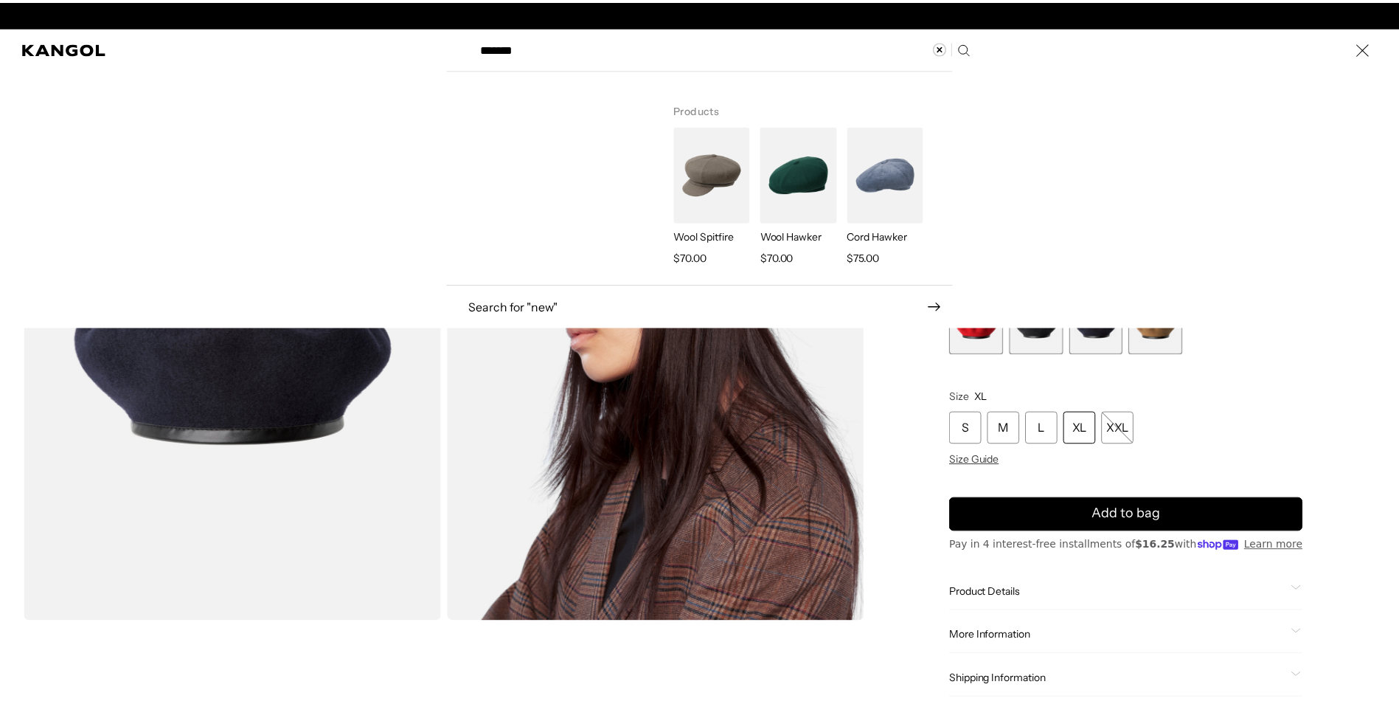
scroll to position [0, 0]
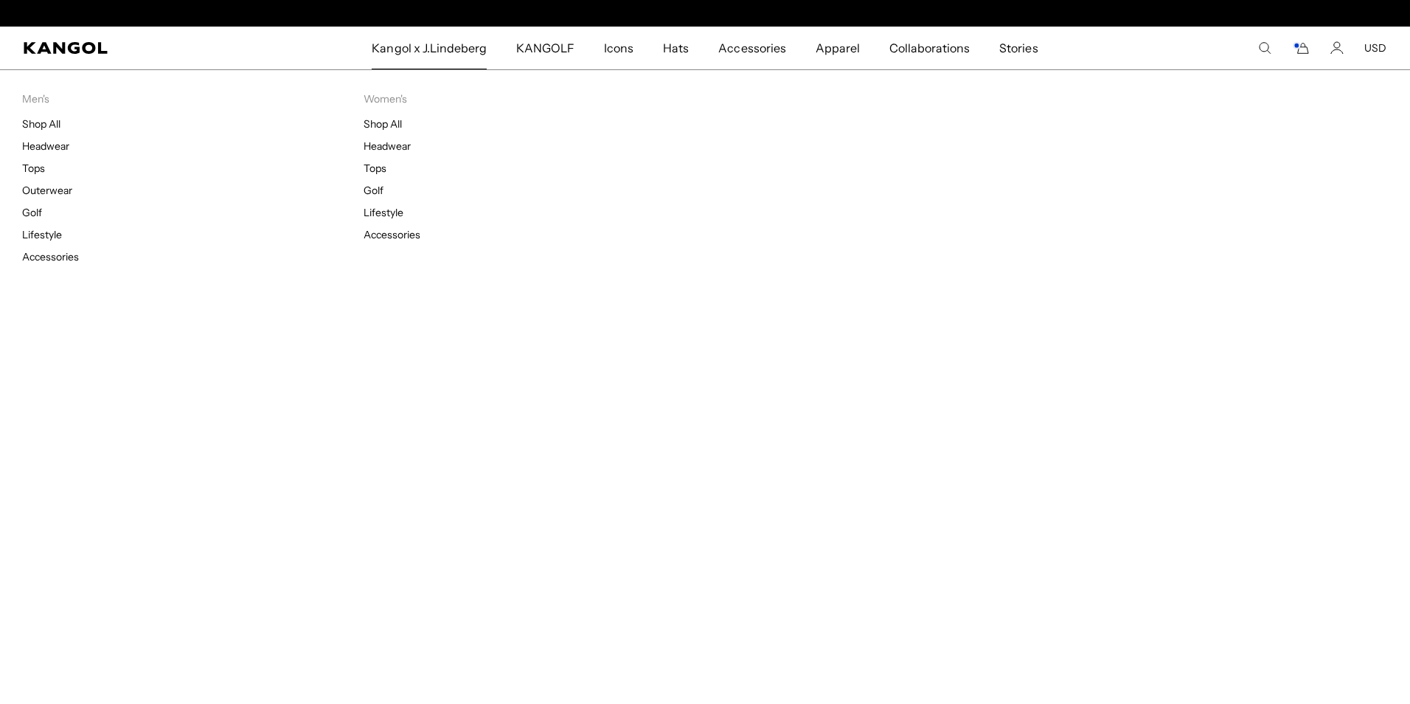
type input "**********"
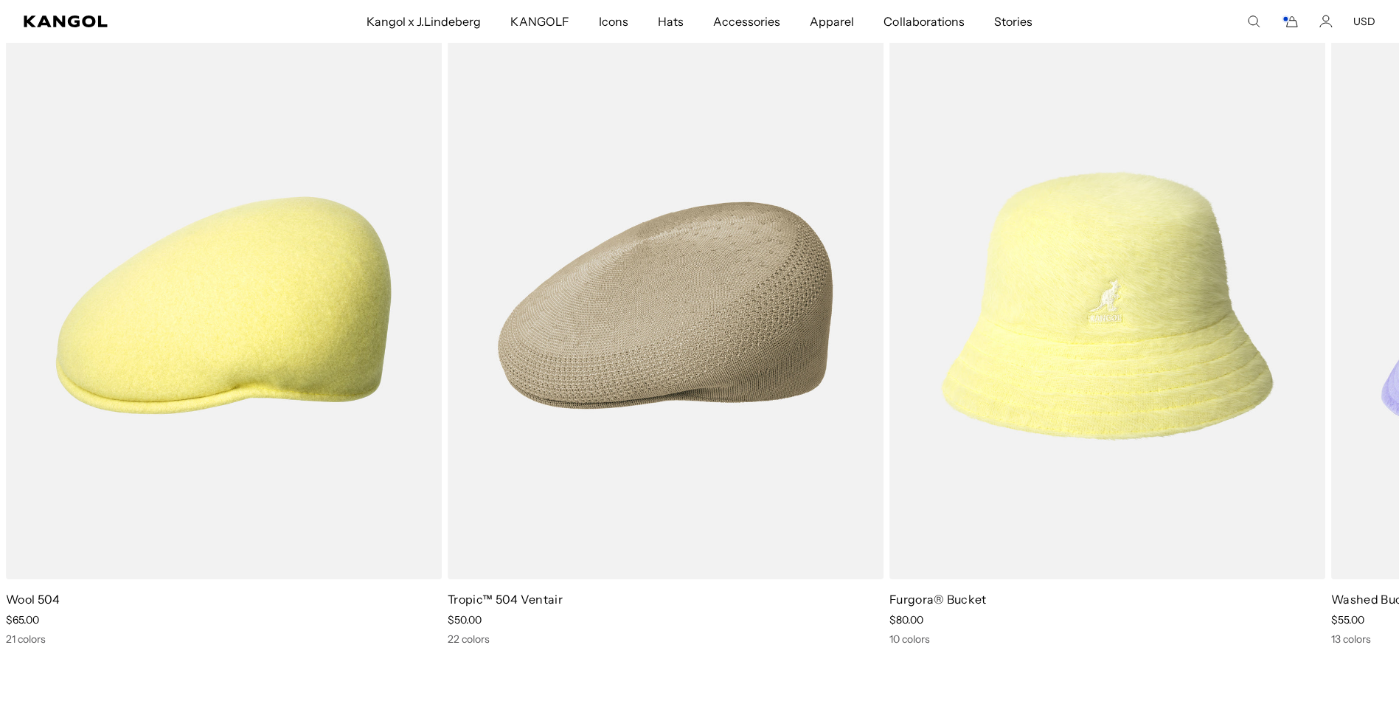
click at [1362, 362] on icon at bounding box center [1364, 351] width 24 height 24
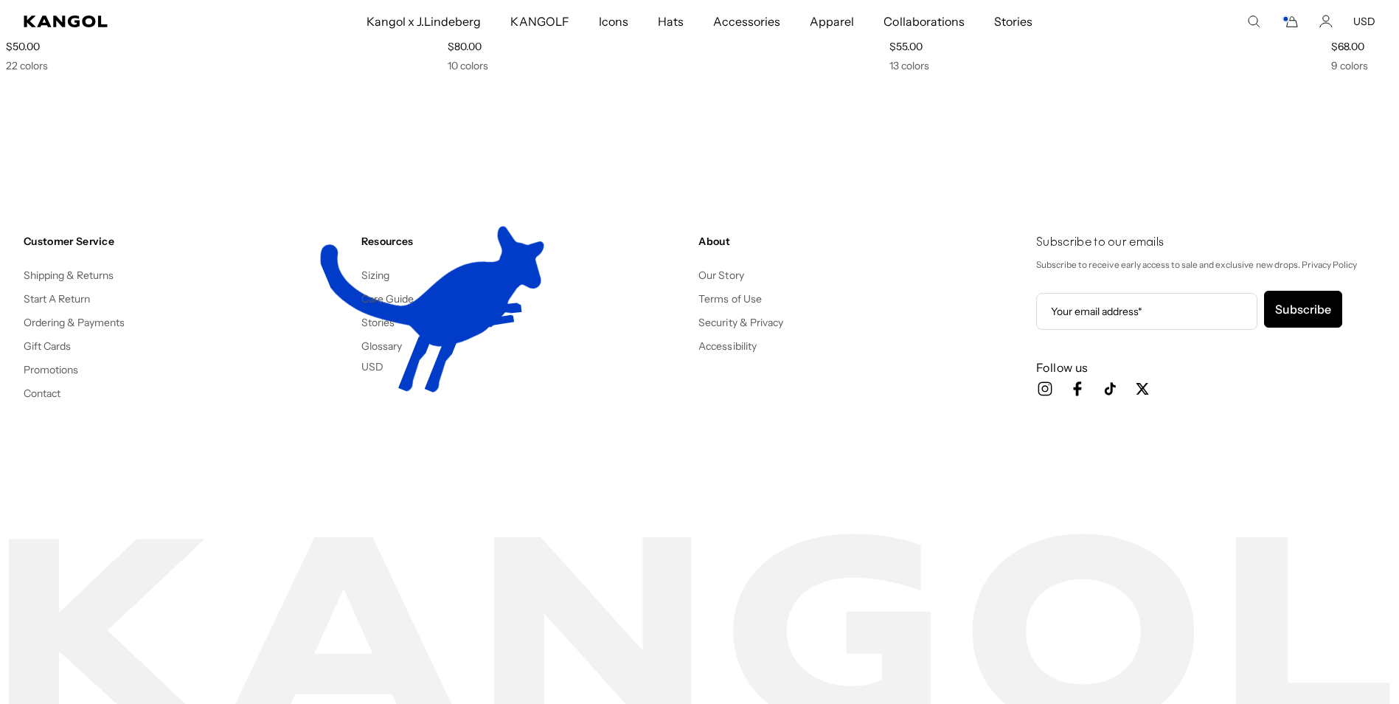
scroll to position [0, 304]
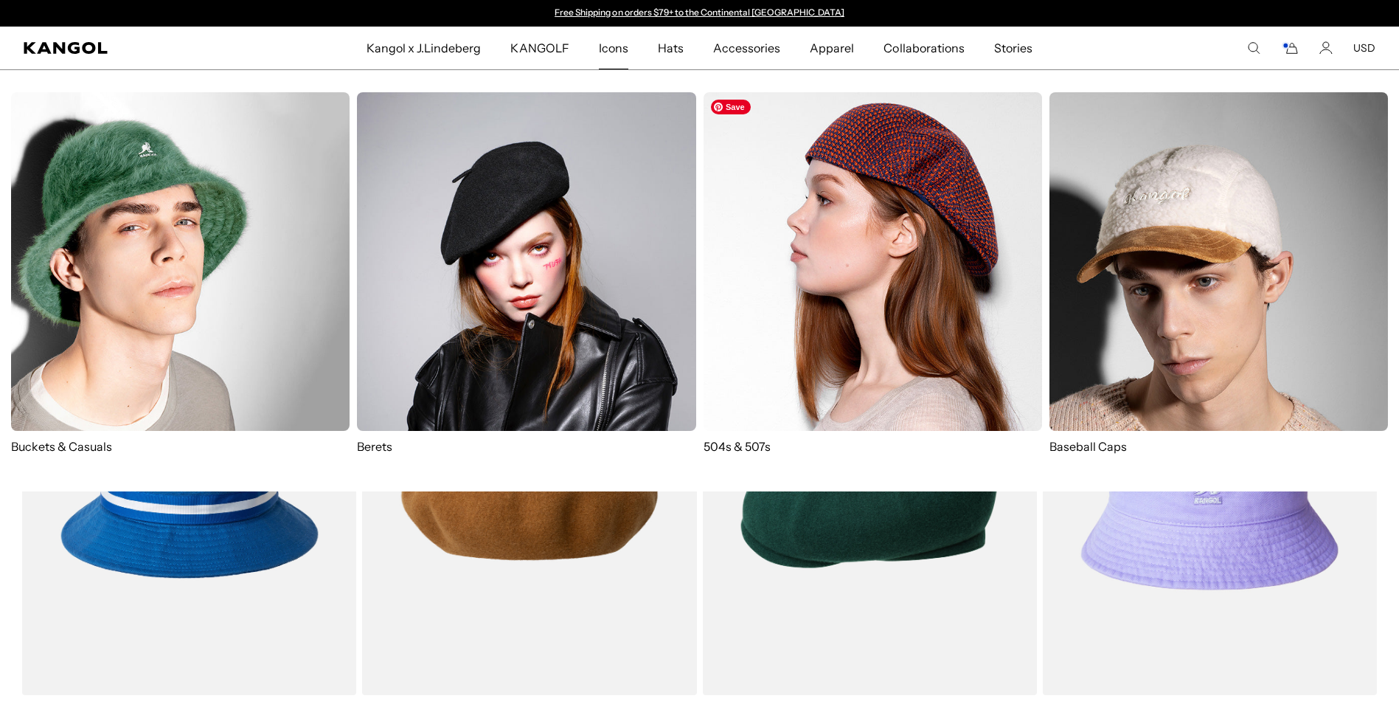
click at [891, 157] on img at bounding box center [873, 261] width 339 height 339
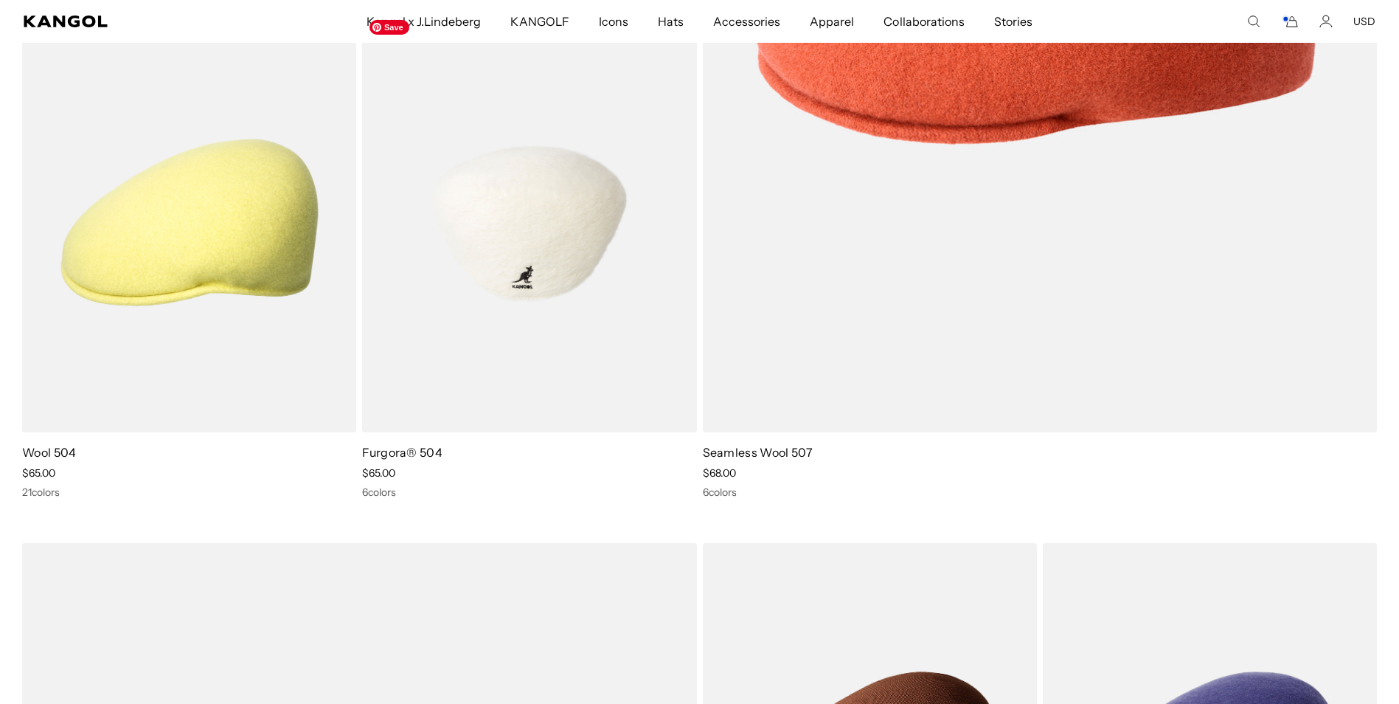
click at [526, 203] on img at bounding box center [529, 223] width 334 height 420
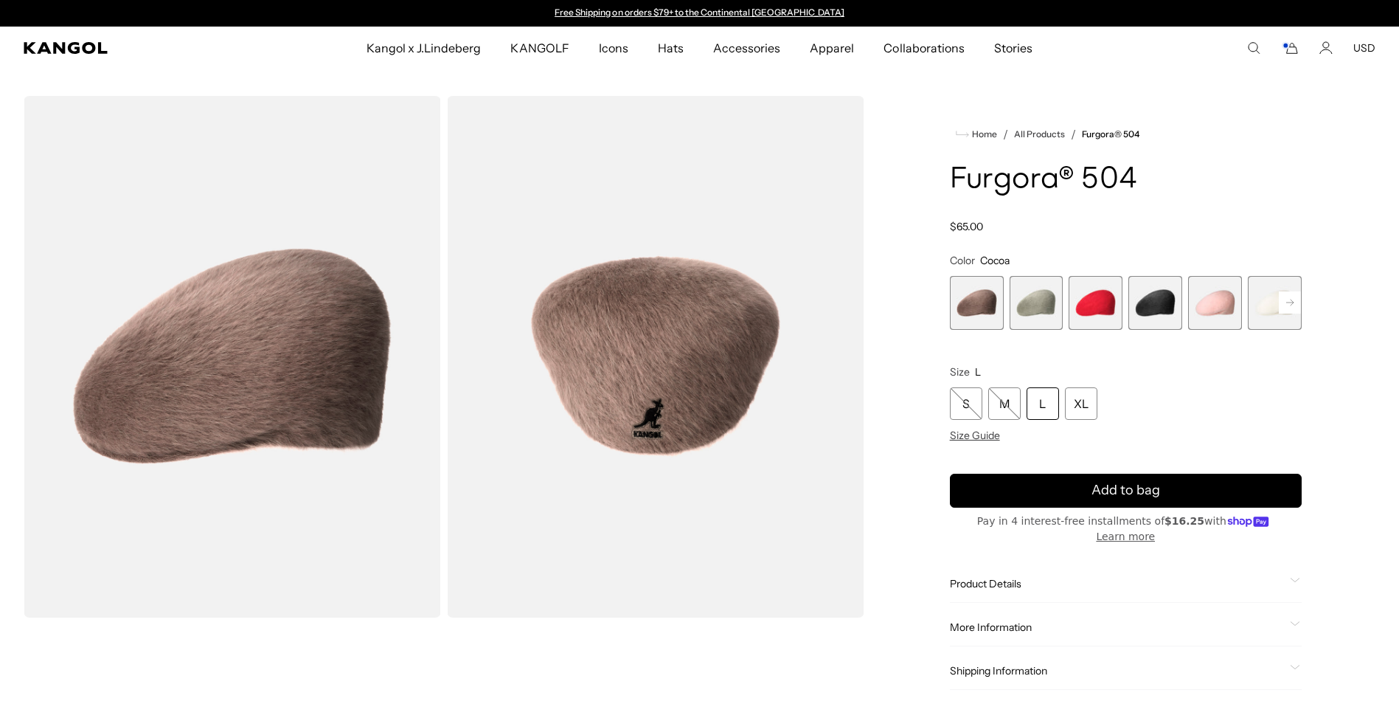
scroll to position [2154, 0]
